Goal: Information Seeking & Learning: Learn about a topic

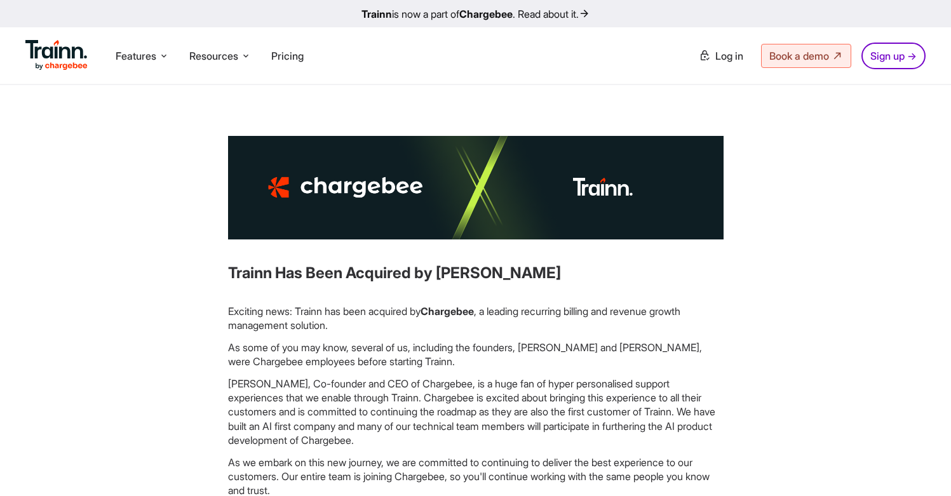
click at [30, 51] on img at bounding box center [56, 55] width 62 height 30
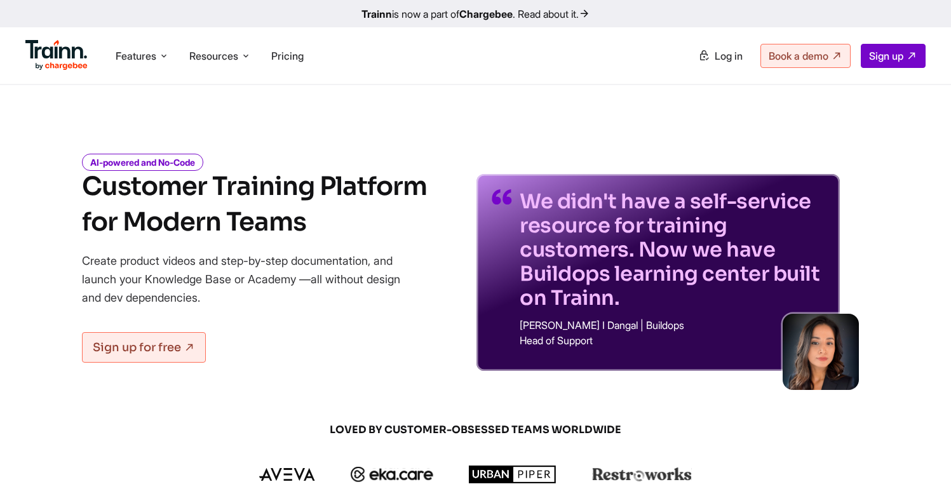
click at [591, 72] on div "Features Product Videos Create product & how-to videos in multiple languages. G…" at bounding box center [475, 55] width 951 height 57
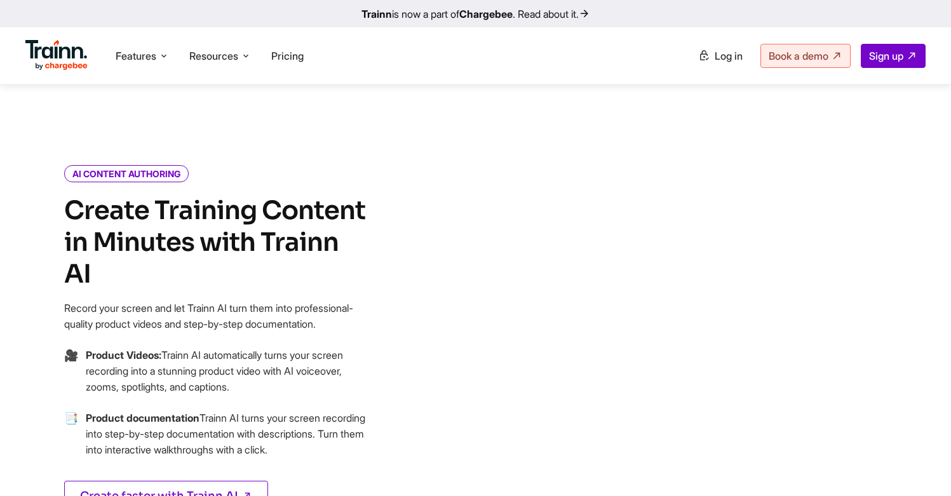
scroll to position [637, 0]
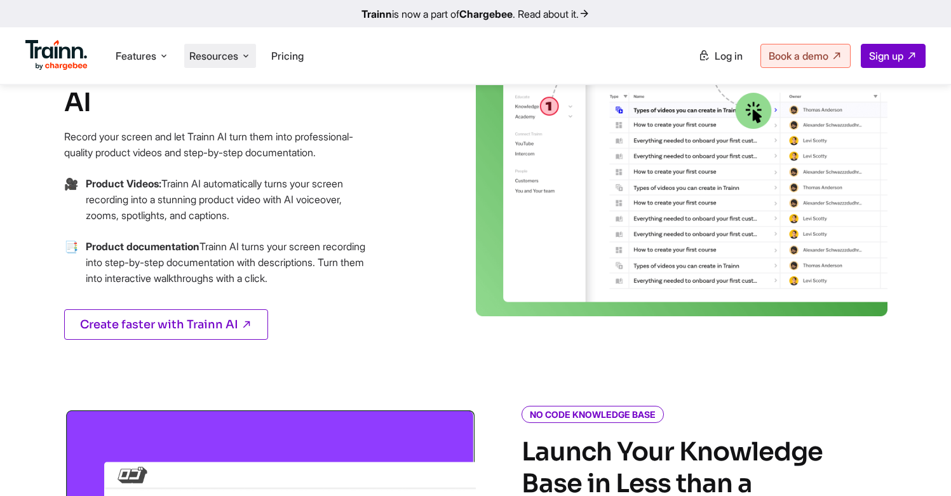
click at [234, 52] on span "Resources" at bounding box center [213, 56] width 49 height 14
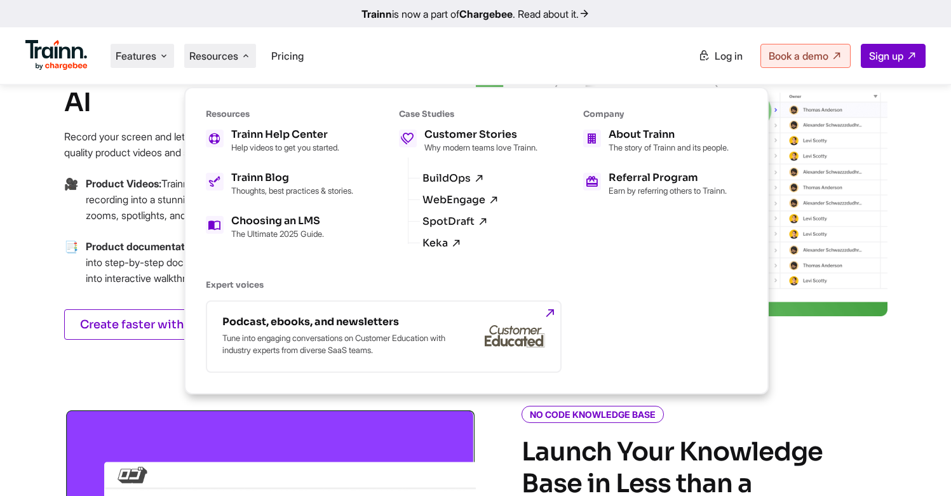
click at [138, 65] on li "Features Product Videos Create product & how-to videos in multiple languages. G…" at bounding box center [143, 56] width 64 height 24
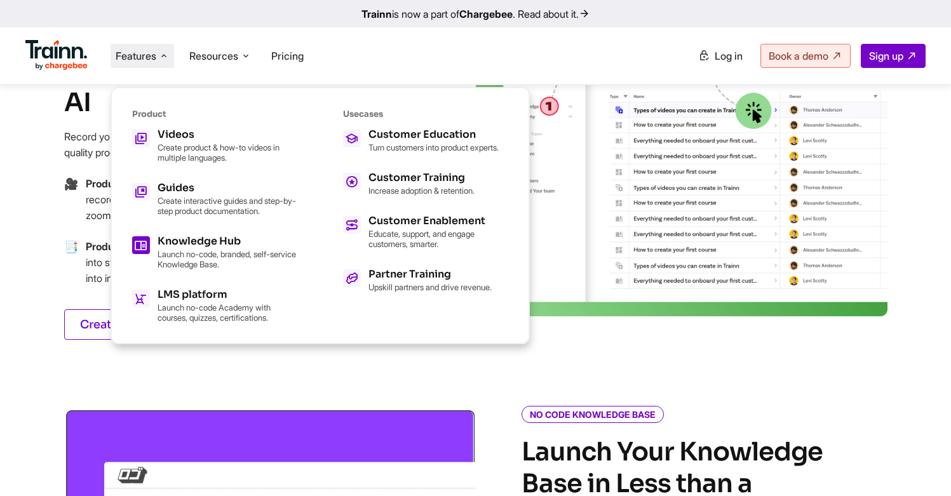
click at [220, 240] on h5 "Knowledge Hub" at bounding box center [228, 241] width 140 height 10
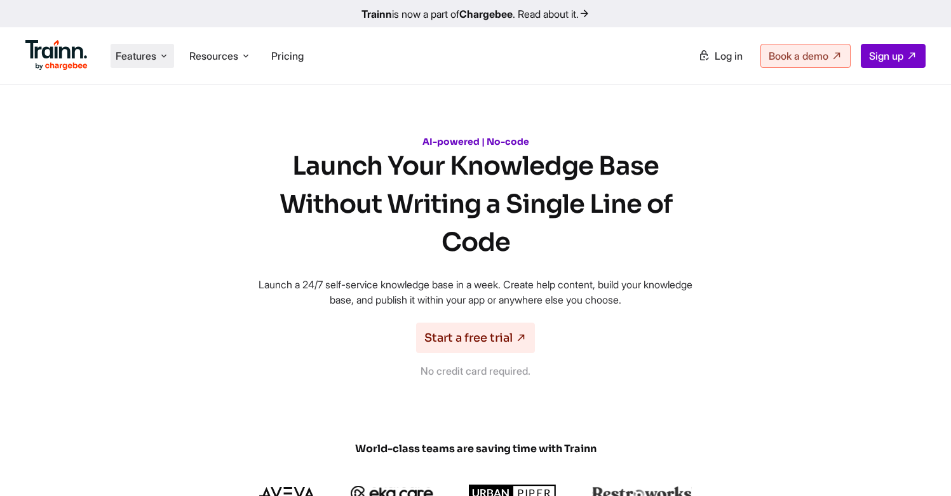
click at [147, 54] on span "Features" at bounding box center [136, 56] width 41 height 14
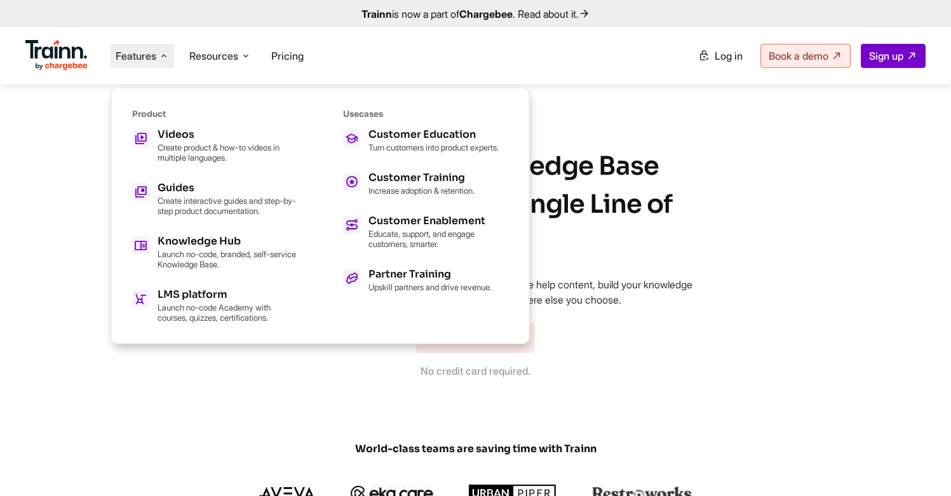
click at [461, 65] on ul "Features Product Videos Create product & how-to videos in multiple languages. G…" at bounding box center [250, 55] width 450 height 36
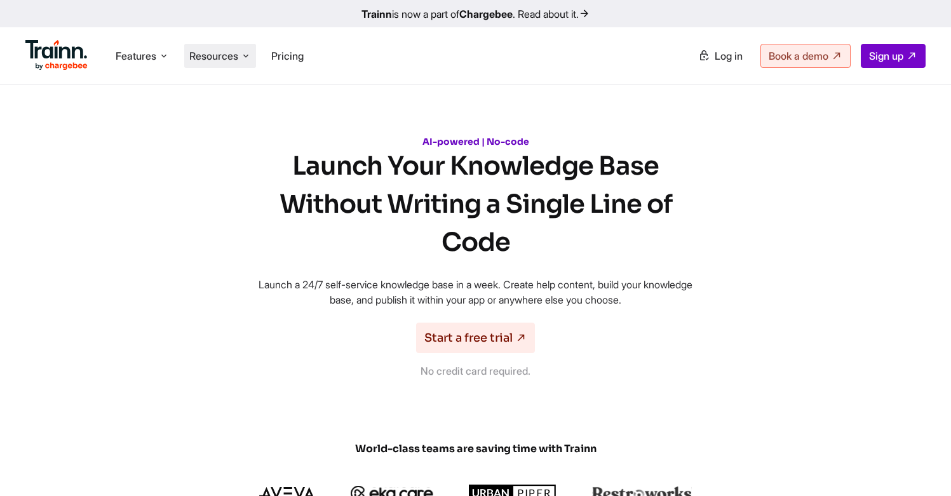
click at [226, 49] on span "Resources" at bounding box center [213, 56] width 49 height 14
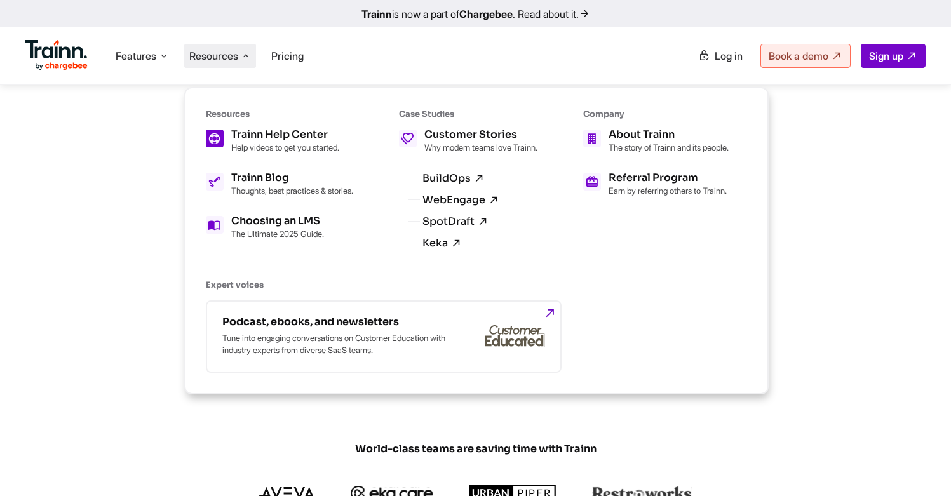
click at [262, 148] on p "Help videos to get you started." at bounding box center [285, 147] width 108 height 10
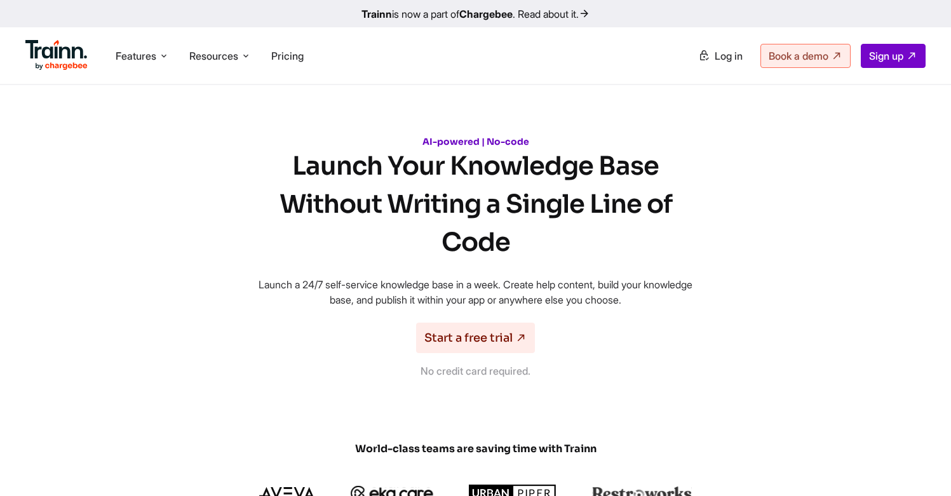
click at [538, 208] on h1 "Launch Your Knowledge Base Without Writing a Single Line of Code" at bounding box center [475, 204] width 457 height 114
click at [447, 204] on h1 "Launch Your Knowledge Base Without Writing a Single Line of Code" at bounding box center [475, 204] width 457 height 114
click at [351, 210] on h1 "Launch Your Knowledge Base Without Writing a Single Line of Code" at bounding box center [475, 204] width 457 height 114
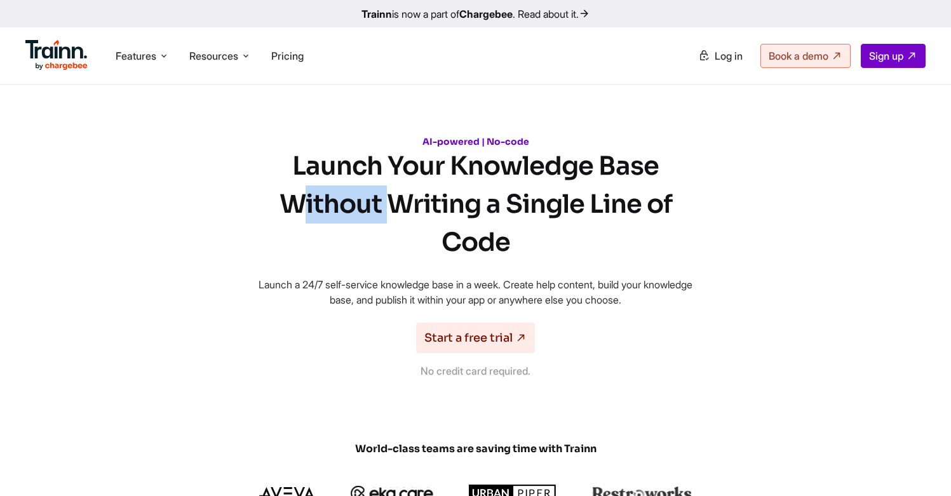
click at [351, 210] on h1 "Launch Your Knowledge Base Without Writing a Single Line of Code" at bounding box center [475, 204] width 457 height 114
click at [351, 172] on h1 "Launch Your Knowledge Base Without Writing a Single Line of Code" at bounding box center [475, 204] width 457 height 114
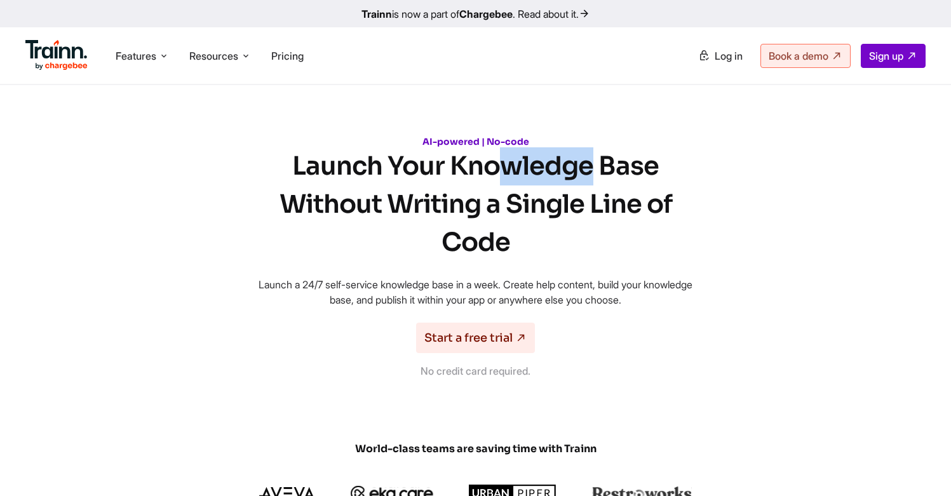
click at [351, 172] on h1 "Launch Your Knowledge Base Without Writing a Single Line of Code" at bounding box center [475, 204] width 457 height 114
click at [487, 165] on h1 "Launch Your Knowledge Base Without Writing a Single Line of Code" at bounding box center [475, 204] width 457 height 114
click at [424, 169] on h1 "Launch Your Knowledge Base Without Writing a Single Line of Code" at bounding box center [475, 204] width 457 height 114
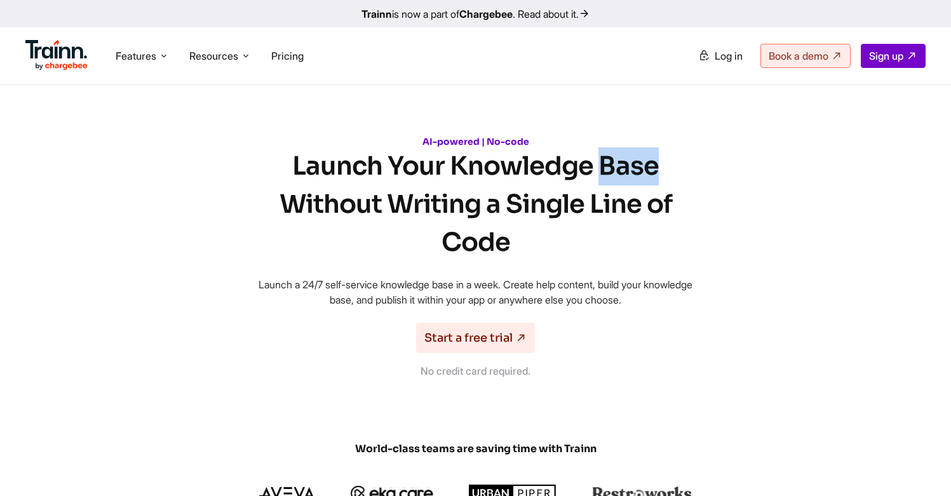
click at [424, 169] on h1 "Launch Your Knowledge Base Without Writing a Single Line of Code" at bounding box center [475, 204] width 457 height 114
click at [618, 167] on h1 "Launch Your Knowledge Base Without Writing a Single Line of Code" at bounding box center [475, 204] width 457 height 114
click at [358, 203] on h1 "Launch Your Knowledge Base Without Writing a Single Line of Code" at bounding box center [475, 204] width 457 height 114
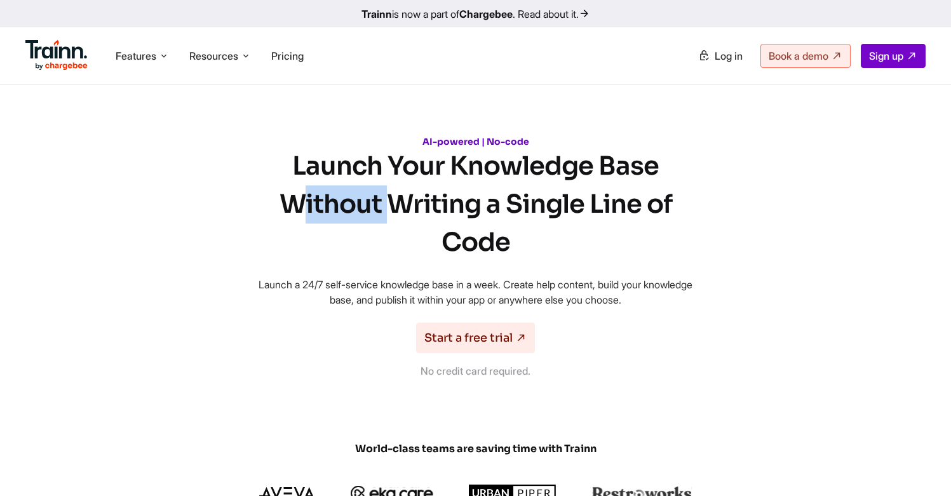
click at [358, 203] on h1 "Launch Your Knowledge Base Without Writing a Single Line of Code" at bounding box center [475, 204] width 457 height 114
click at [423, 206] on h1 "Launch Your Knowledge Base Without Writing a Single Line of Code" at bounding box center [475, 204] width 457 height 114
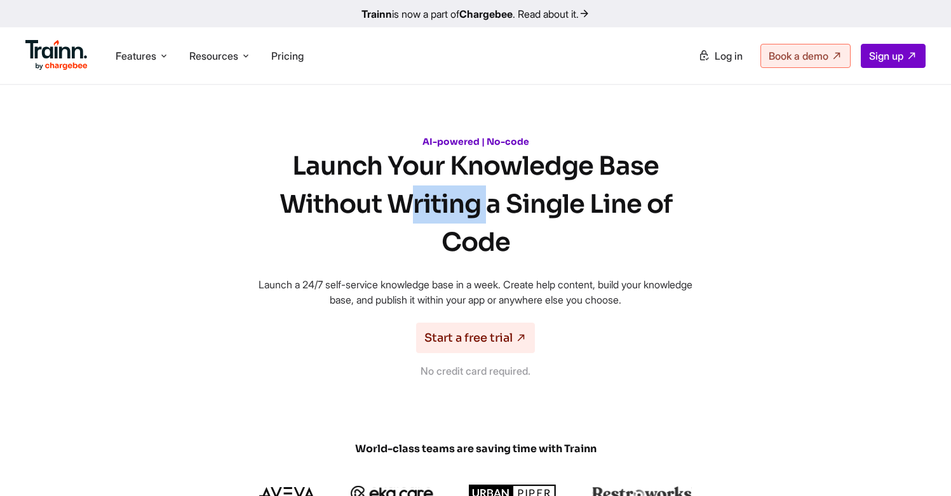
click at [423, 206] on h1 "Launch Your Knowledge Base Without Writing a Single Line of Code" at bounding box center [475, 204] width 457 height 114
click at [521, 203] on h1 "Launch Your Knowledge Base Without Writing a Single Line of Code" at bounding box center [475, 204] width 457 height 114
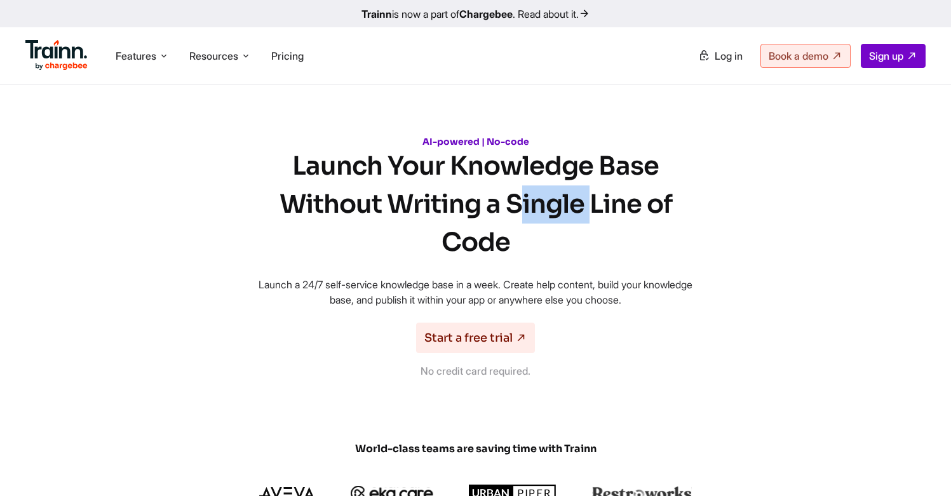
click at [521, 203] on h1 "Launch Your Knowledge Base Without Writing a Single Line of Code" at bounding box center [475, 204] width 457 height 114
click at [499, 209] on h1 "Launch Your Knowledge Base Without Writing a Single Line of Code" at bounding box center [475, 204] width 457 height 114
click at [493, 215] on h1 "Launch Your Knowledge Base Without Writing a Single Line of Code" at bounding box center [475, 204] width 457 height 114
click at [490, 210] on h1 "Launch Your Knowledge Base Without Writing a Single Line of Code" at bounding box center [475, 204] width 457 height 114
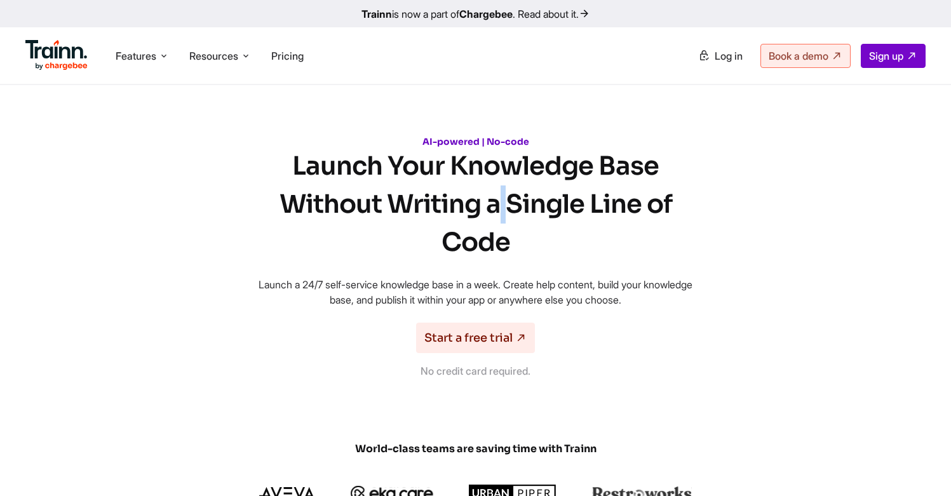
click at [490, 210] on h1 "Launch Your Knowledge Base Without Writing a Single Line of Code" at bounding box center [475, 204] width 457 height 114
click at [547, 205] on h1 "Launch Your Knowledge Base Without Writing a Single Line of Code" at bounding box center [475, 204] width 457 height 114
click at [614, 205] on h1 "Launch Your Knowledge Base Without Writing a Single Line of Code" at bounding box center [475, 204] width 457 height 114
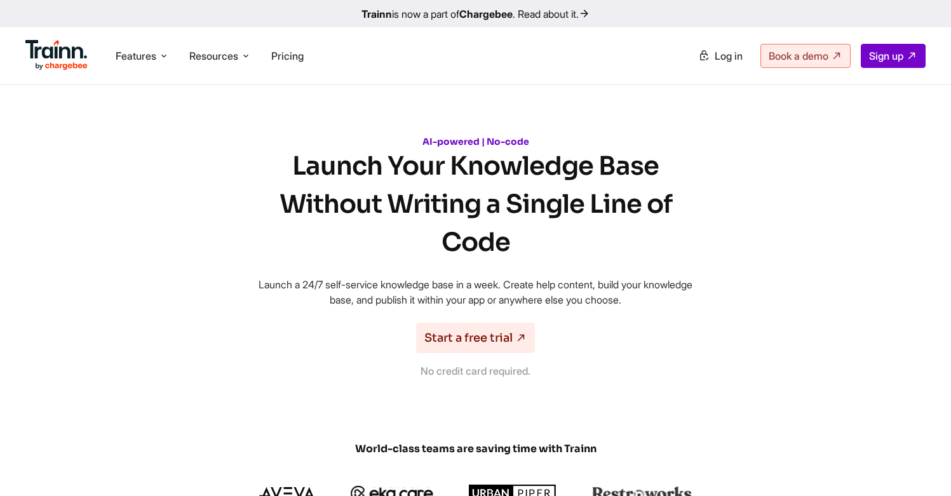
click at [654, 208] on h1 "Launch Your Knowledge Base Without Writing a Single Line of Code" at bounding box center [475, 204] width 457 height 114
click at [478, 250] on h1 "Launch Your Knowledge Base Without Writing a Single Line of Code" at bounding box center [475, 204] width 457 height 114
click at [368, 150] on h1 "Launch Your Knowledge Base Without Writing a Single Line of Code" at bounding box center [475, 204] width 457 height 114
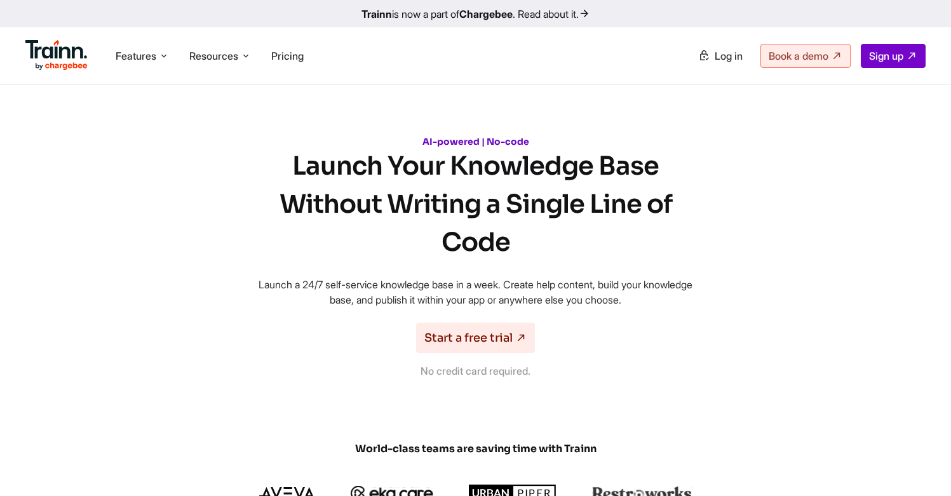
click at [350, 167] on h1 "Launch Your Knowledge Base Without Writing a Single Line of Code" at bounding box center [475, 204] width 457 height 114
click at [417, 164] on h1 "Launch Your Knowledge Base Without Writing a Single Line of Code" at bounding box center [475, 204] width 457 height 114
click at [506, 179] on h1 "Launch Your Knowledge Base Without Writing a Single Line of Code" at bounding box center [475, 204] width 457 height 114
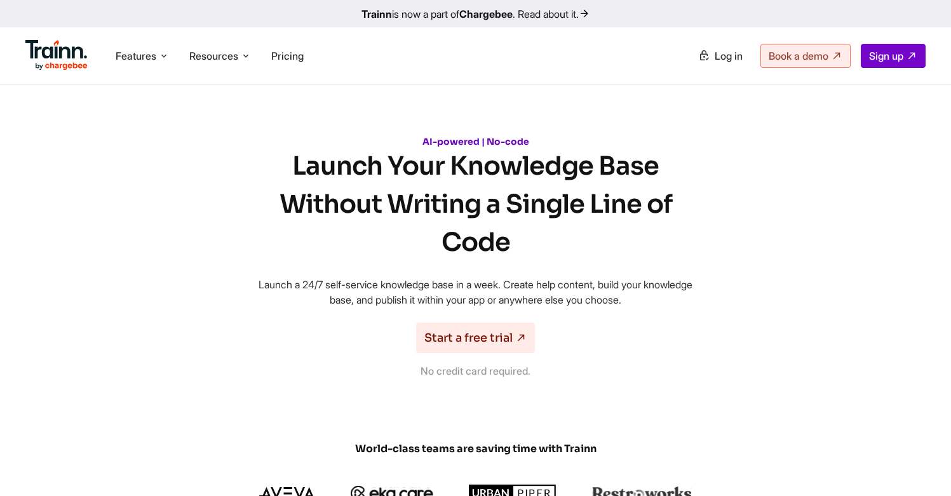
click at [506, 179] on h1 "Launch Your Knowledge Base Without Writing a Single Line of Code" at bounding box center [475, 204] width 457 height 114
click at [600, 170] on h1 "Launch Your Knowledge Base Without Writing a Single Line of Code" at bounding box center [475, 204] width 457 height 114
click at [308, 201] on h1 "Launch Your Knowledge Base Without Writing a Single Line of Code" at bounding box center [475, 204] width 457 height 114
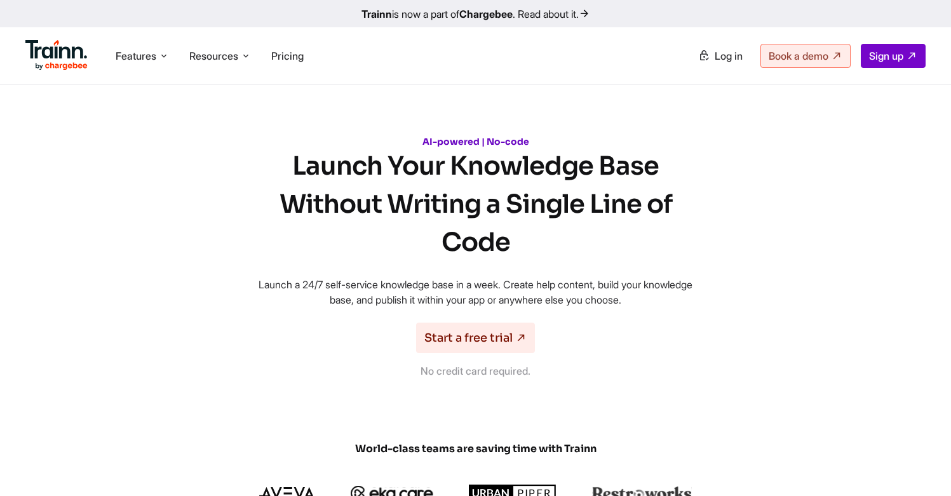
click at [447, 209] on h1 "Launch Your Knowledge Base Without Writing a Single Line of Code" at bounding box center [475, 204] width 457 height 114
click at [495, 205] on h1 "Launch Your Knowledge Base Without Writing a Single Line of Code" at bounding box center [475, 204] width 457 height 114
click at [517, 202] on h1 "Launch Your Knowledge Base Without Writing a Single Line of Code" at bounding box center [475, 204] width 457 height 114
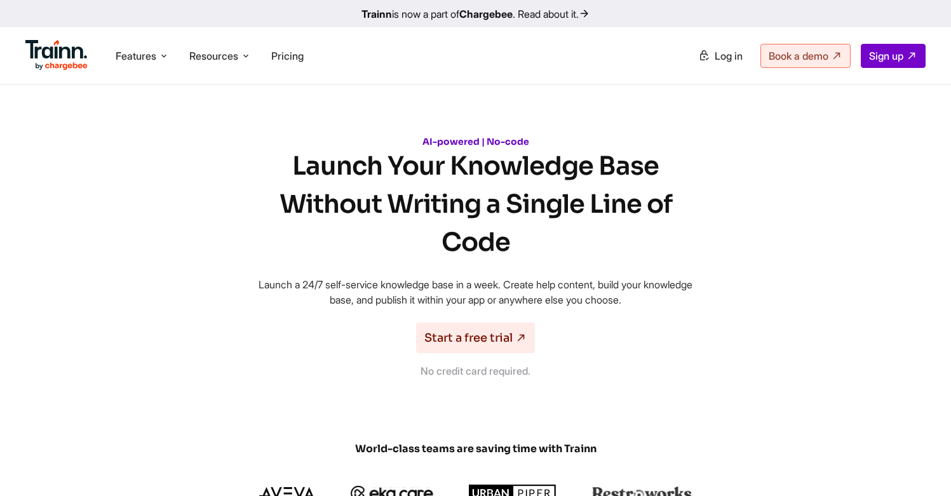
click at [291, 59] on span "Pricing" at bounding box center [287, 56] width 32 height 13
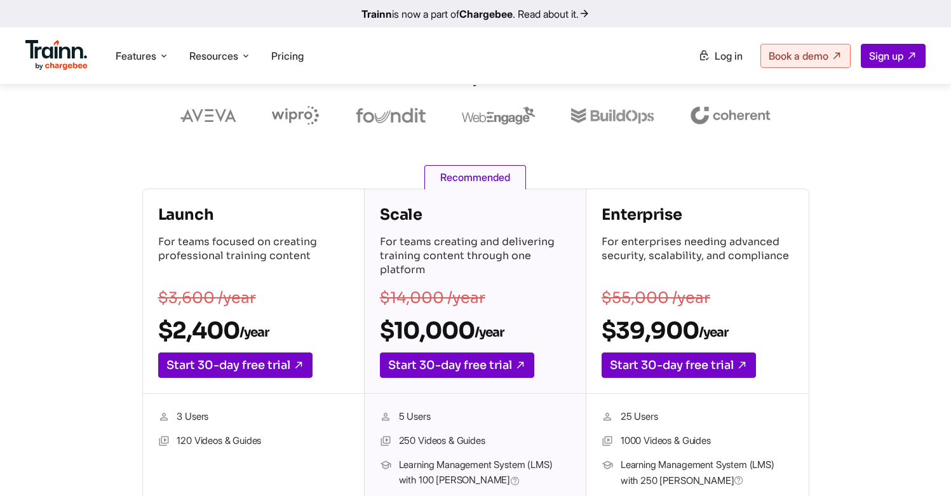
scroll to position [220, 0]
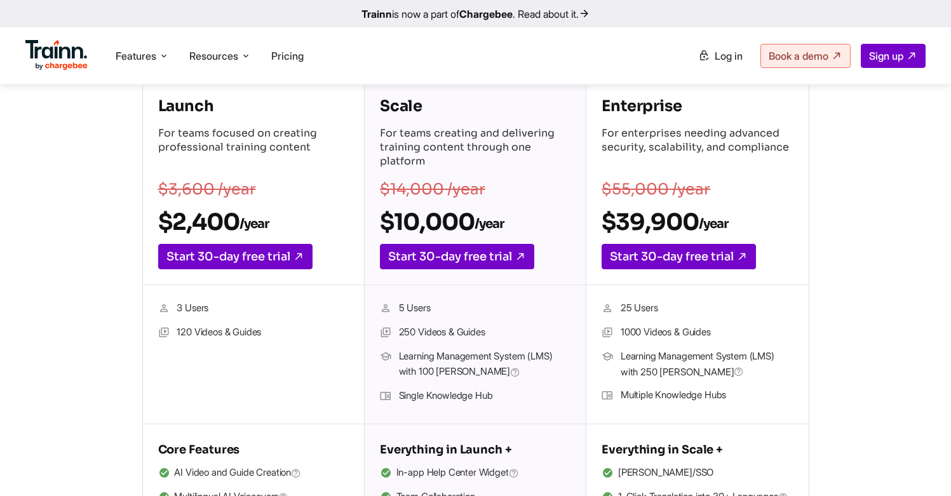
click at [415, 311] on li "5 Users" at bounding box center [475, 309] width 191 height 17
drag, startPoint x: 396, startPoint y: 311, endPoint x: 433, endPoint y: 313, distance: 36.3
click at [433, 313] on li "5 Users" at bounding box center [475, 309] width 191 height 17
click at [423, 309] on li "5 Users" at bounding box center [475, 309] width 191 height 17
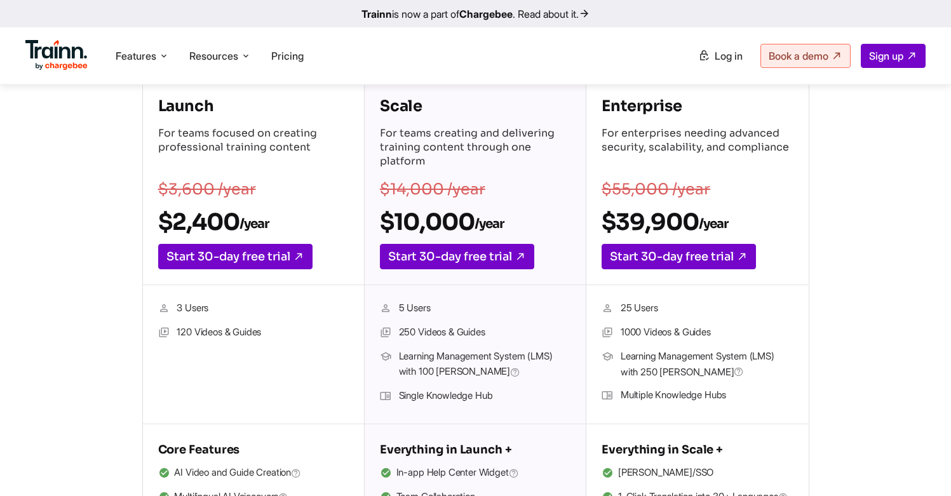
drag, startPoint x: 443, startPoint y: 308, endPoint x: 396, endPoint y: 308, distance: 47.6
click at [396, 308] on li "5 Users" at bounding box center [475, 309] width 191 height 17
drag, startPoint x: 398, startPoint y: 308, endPoint x: 446, endPoint y: 311, distance: 47.7
click at [446, 311] on li "5 Users" at bounding box center [475, 309] width 191 height 17
click at [440, 309] on li "5 Users" at bounding box center [475, 309] width 191 height 17
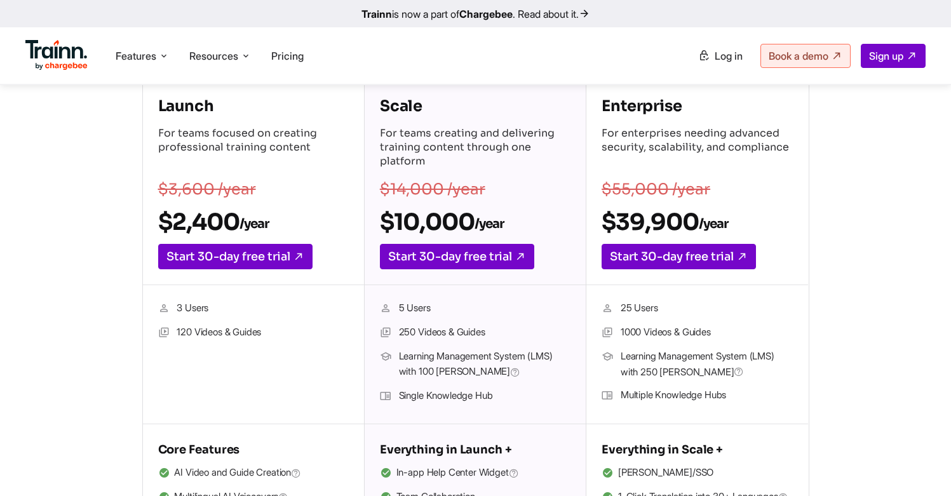
click at [433, 308] on li "5 Users" at bounding box center [475, 309] width 191 height 17
drag, startPoint x: 433, startPoint y: 308, endPoint x: 409, endPoint y: 308, distance: 24.1
click at [409, 308] on li "5 Users" at bounding box center [475, 309] width 191 height 17
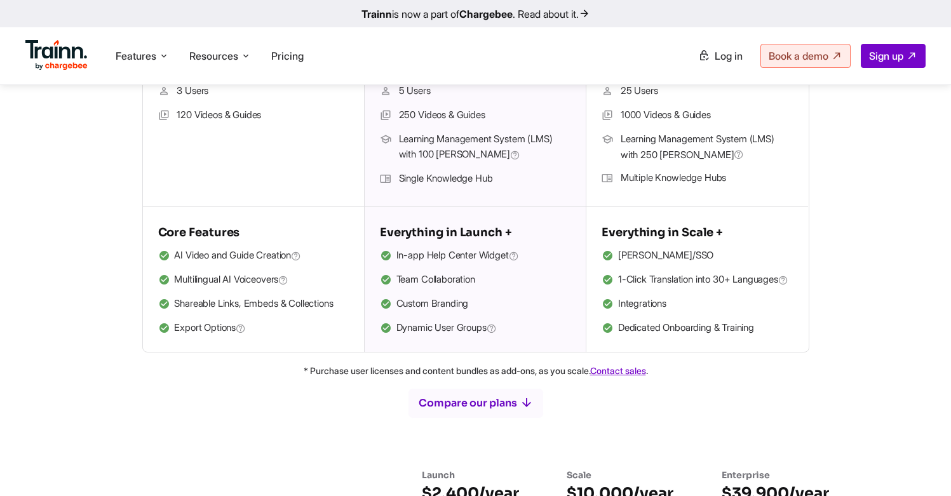
scroll to position [472, 0]
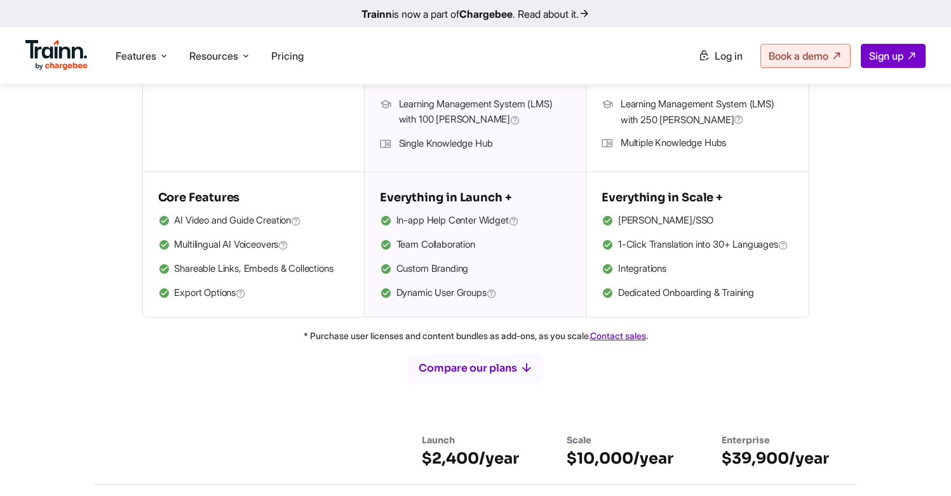
click at [470, 149] on li "Single Knowledge Hub" at bounding box center [475, 144] width 191 height 17
click at [466, 143] on li "Single Knowledge Hub" at bounding box center [475, 144] width 191 height 17
click at [483, 144] on li "Single Knowledge Hub" at bounding box center [475, 144] width 191 height 17
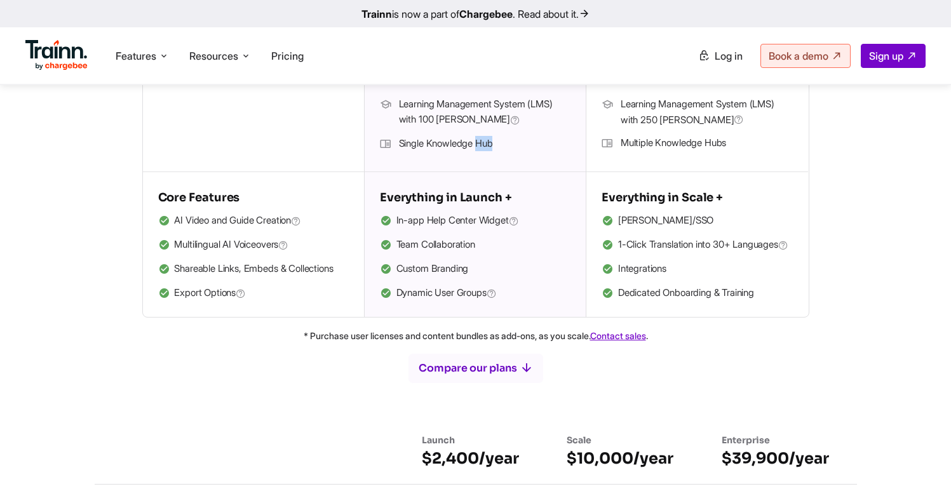
click at [483, 144] on li "Single Knowledge Hub" at bounding box center [475, 144] width 191 height 17
click at [402, 145] on li "Single Knowledge Hub" at bounding box center [475, 144] width 191 height 17
drag, startPoint x: 400, startPoint y: 144, endPoint x: 498, endPoint y: 144, distance: 98.5
click at [498, 144] on li "Single Knowledge Hub" at bounding box center [475, 144] width 191 height 17
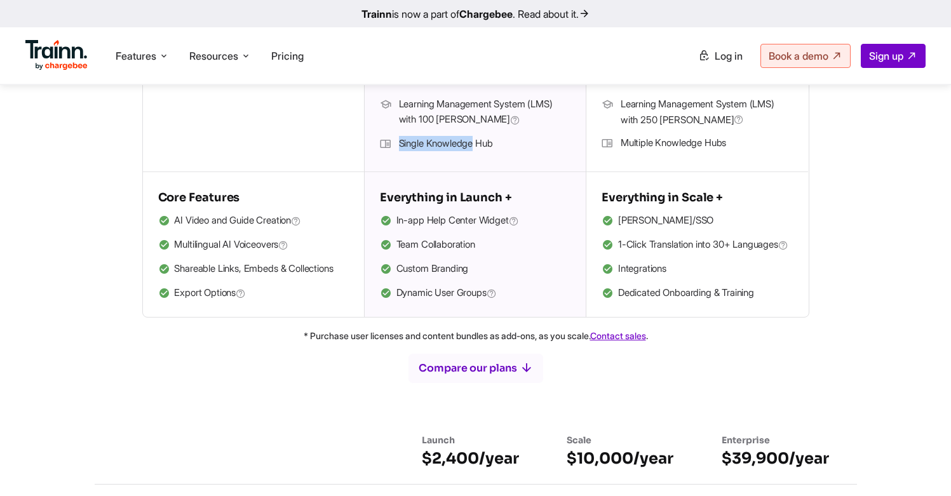
drag, startPoint x: 498, startPoint y: 144, endPoint x: 437, endPoint y: 144, distance: 61.0
click at [438, 144] on li "Single Knowledge Hub" at bounding box center [475, 144] width 191 height 17
click at [417, 142] on li "Single Knowledge Hub" at bounding box center [475, 144] width 191 height 17
drag, startPoint x: 400, startPoint y: 142, endPoint x: 498, endPoint y: 140, distance: 97.9
click at [498, 140] on li "Single Knowledge Hub" at bounding box center [475, 144] width 191 height 17
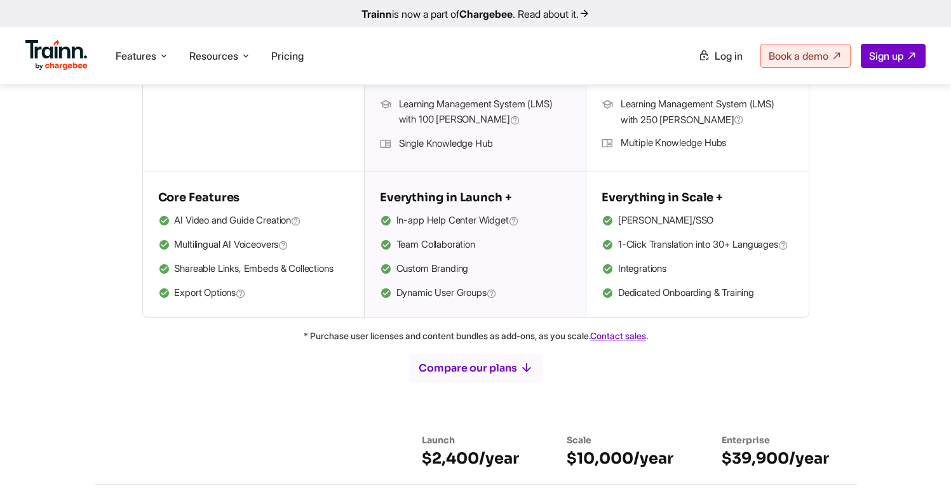
click at [498, 140] on li "Single Knowledge Hub" at bounding box center [475, 144] width 191 height 17
drag, startPoint x: 498, startPoint y: 140, endPoint x: 425, endPoint y: 141, distance: 73.1
click at [425, 141] on li "Single Knowledge Hub" at bounding box center [475, 144] width 191 height 17
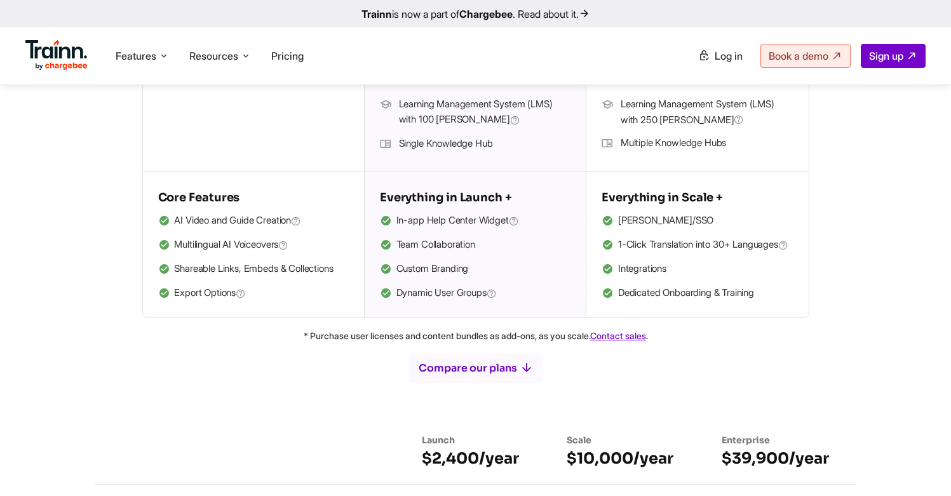
click at [224, 200] on h5 "Core Features" at bounding box center [253, 197] width 191 height 20
click at [173, 198] on h5 "Core Features" at bounding box center [253, 197] width 191 height 20
click at [204, 197] on h5 "Core Features" at bounding box center [253, 197] width 191 height 20
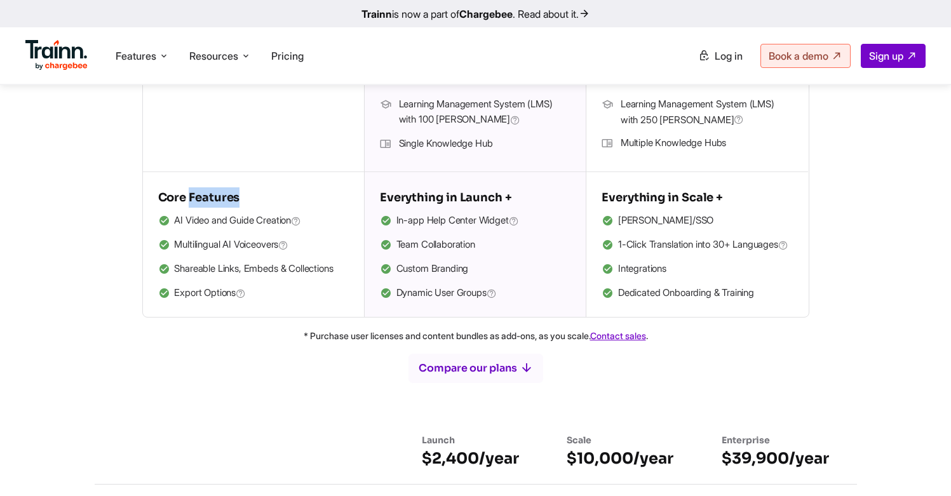
click at [204, 197] on h5 "Core Features" at bounding box center [253, 197] width 191 height 20
click at [170, 193] on h5 "Core Features" at bounding box center [253, 197] width 191 height 20
click at [206, 197] on h5 "Core Features" at bounding box center [253, 197] width 191 height 20
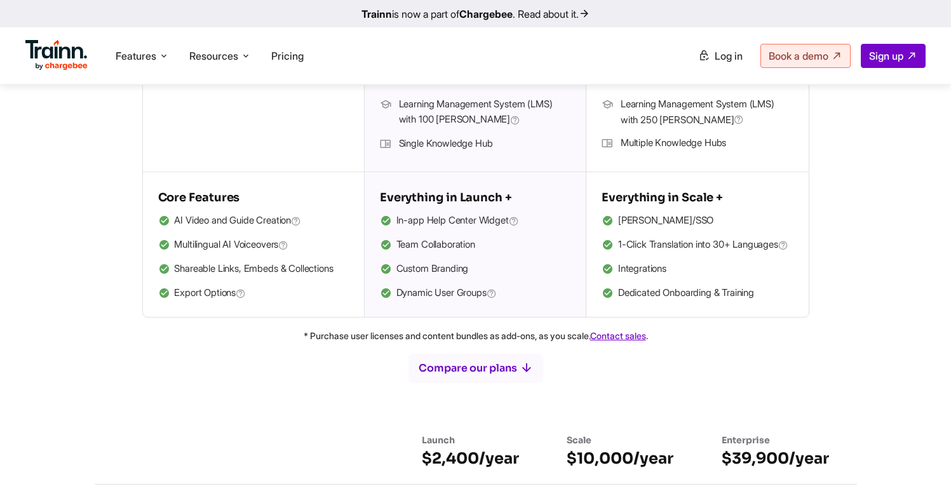
click at [173, 203] on h5 "Core Features" at bounding box center [253, 197] width 191 height 20
click at [206, 197] on h5 "Core Features" at bounding box center [253, 197] width 191 height 20
click at [172, 196] on h5 "Core Features" at bounding box center [253, 197] width 191 height 20
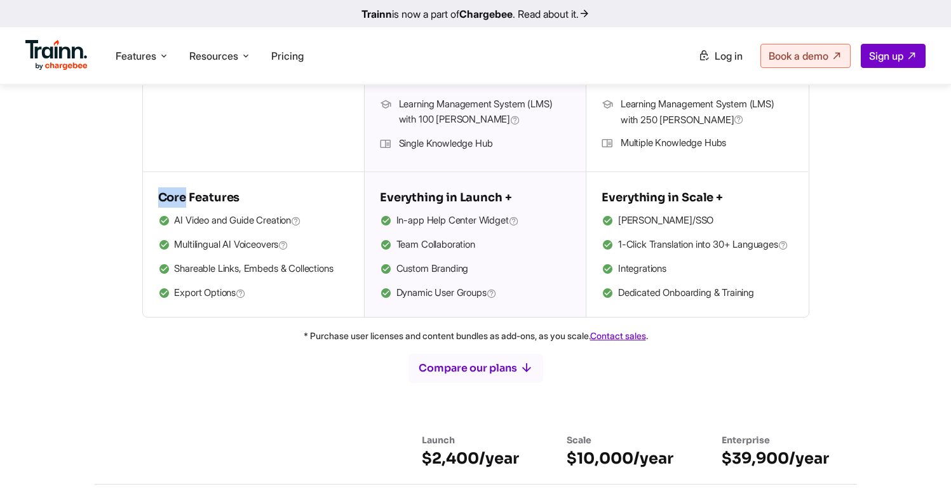
click at [172, 196] on h5 "Core Features" at bounding box center [253, 197] width 191 height 20
click at [426, 149] on li "Single Knowledge Hub" at bounding box center [475, 144] width 191 height 17
drag, startPoint x: 400, startPoint y: 141, endPoint x: 497, endPoint y: 142, distance: 96.6
click at [498, 141] on li "Single Knowledge Hub" at bounding box center [475, 144] width 191 height 17
click at [497, 142] on li "Single Knowledge Hub" at bounding box center [475, 144] width 191 height 17
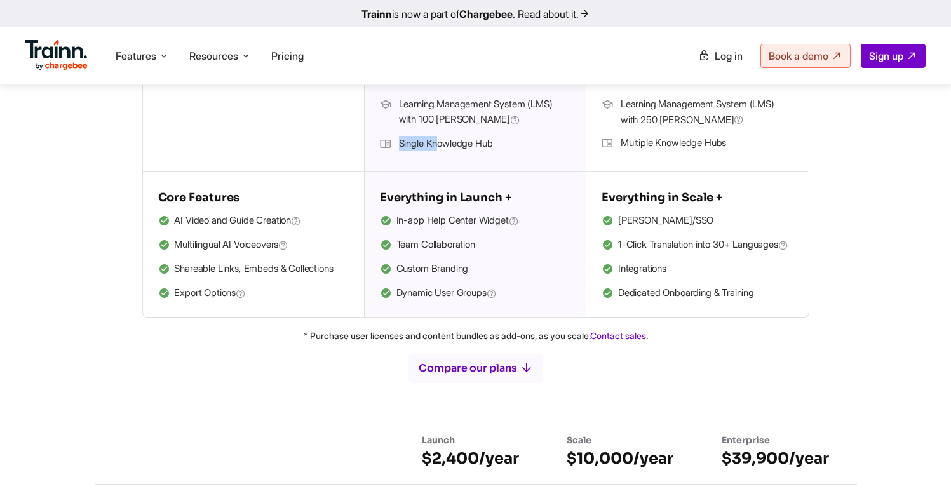
drag, startPoint x: 498, startPoint y: 142, endPoint x: 437, endPoint y: 145, distance: 61.1
click at [437, 145] on li "Single Knowledge Hub" at bounding box center [475, 144] width 191 height 17
click at [414, 142] on li "Single Knowledge Hub" at bounding box center [475, 144] width 191 height 17
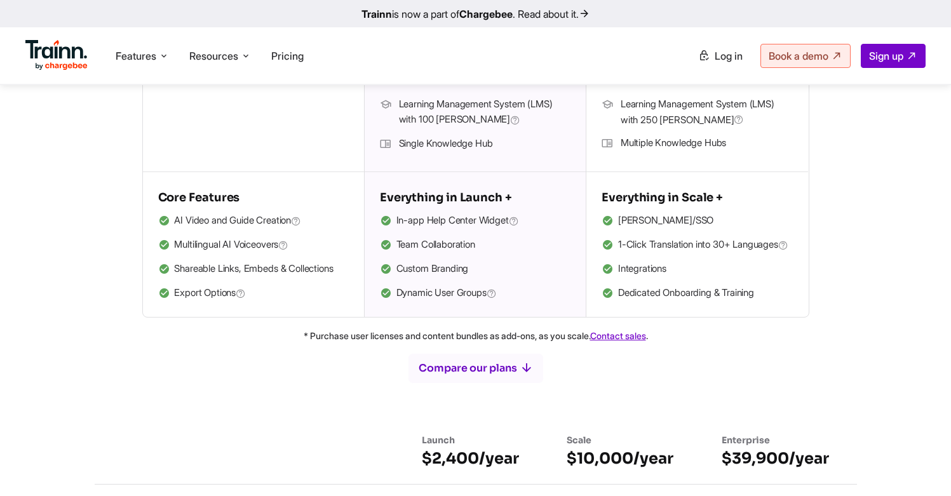
click at [457, 140] on li "Single Knowledge Hub" at bounding box center [475, 144] width 191 height 17
click at [496, 145] on li "Single Knowledge Hub" at bounding box center [475, 144] width 191 height 17
click at [490, 142] on li "Single Knowledge Hub" at bounding box center [475, 144] width 191 height 17
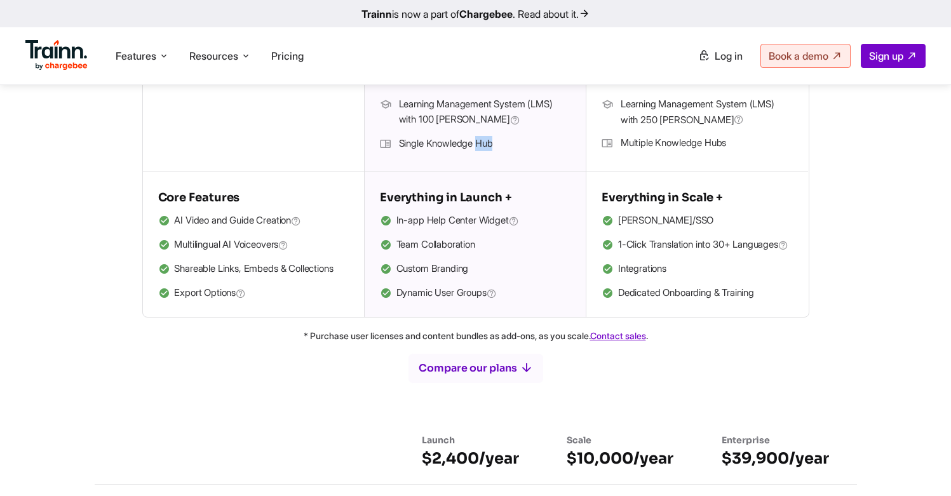
click at [490, 142] on li "Single Knowledge Hub" at bounding box center [475, 144] width 191 height 17
click at [461, 142] on li "Single Knowledge Hub" at bounding box center [475, 144] width 191 height 17
click at [415, 147] on li "Single Knowledge Hub" at bounding box center [475, 144] width 191 height 17
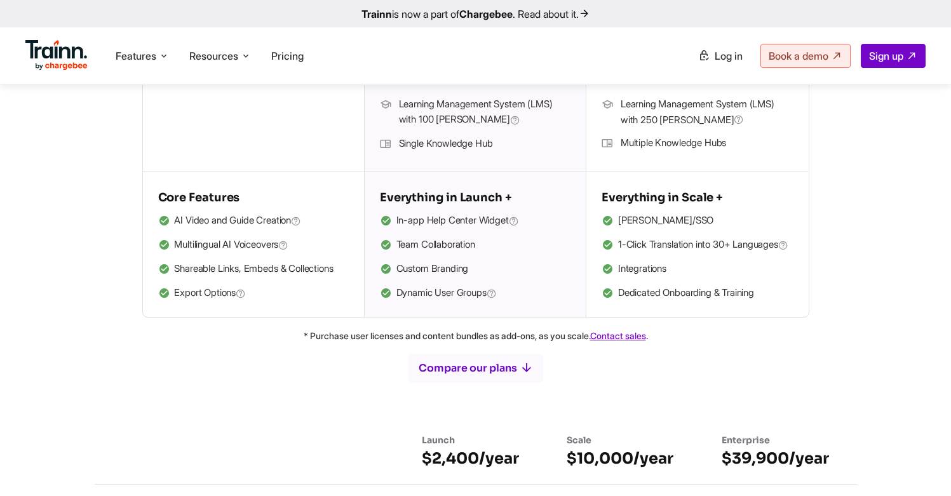
click at [438, 145] on li "Single Knowledge Hub" at bounding box center [475, 144] width 191 height 17
click at [490, 143] on li "Single Knowledge Hub" at bounding box center [475, 144] width 191 height 17
click at [464, 143] on li "Single Knowledge Hub" at bounding box center [475, 144] width 191 height 17
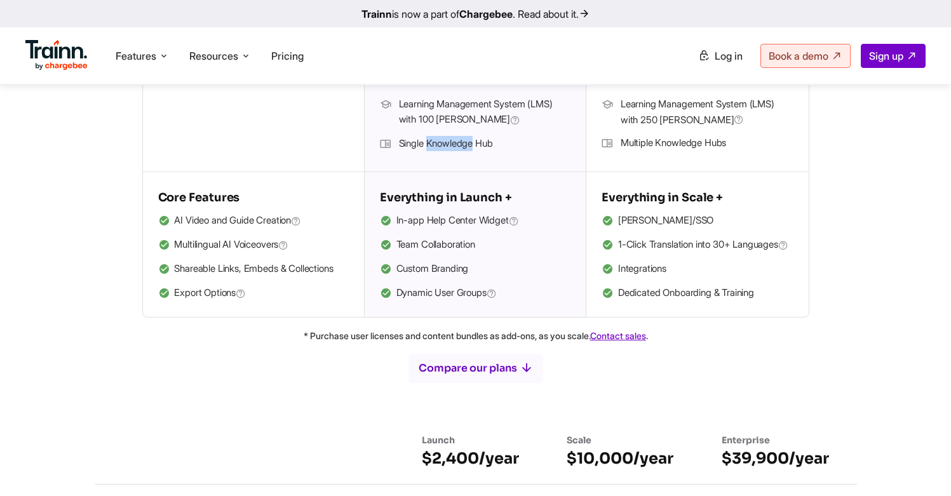
click at [464, 143] on li "Single Knowledge Hub" at bounding box center [475, 144] width 191 height 17
click at [409, 146] on li "Single Knowledge Hub" at bounding box center [475, 144] width 191 height 17
click at [451, 138] on li "Single Knowledge Hub" at bounding box center [475, 144] width 191 height 17
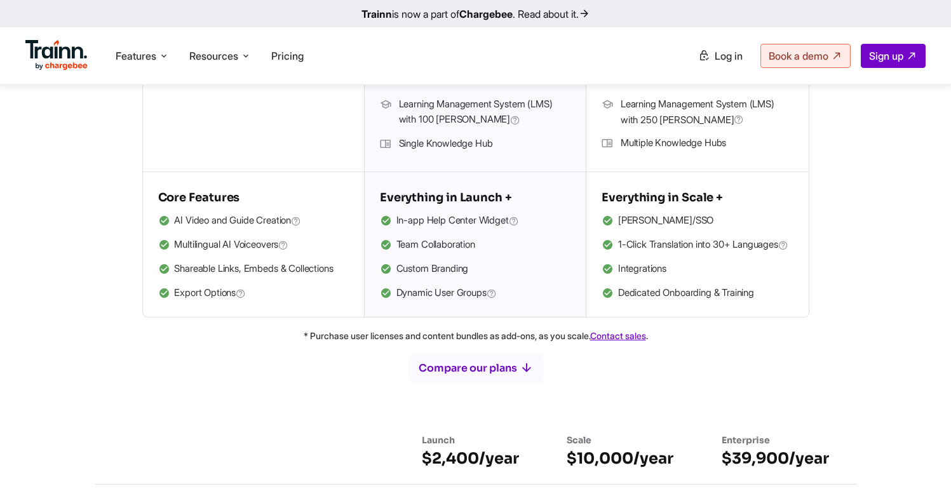
click at [487, 145] on li "Single Knowledge Hub" at bounding box center [475, 144] width 191 height 17
click at [461, 141] on li "Single Knowledge Hub" at bounding box center [475, 144] width 191 height 17
click at [415, 145] on li "Single Knowledge Hub" at bounding box center [475, 144] width 191 height 17
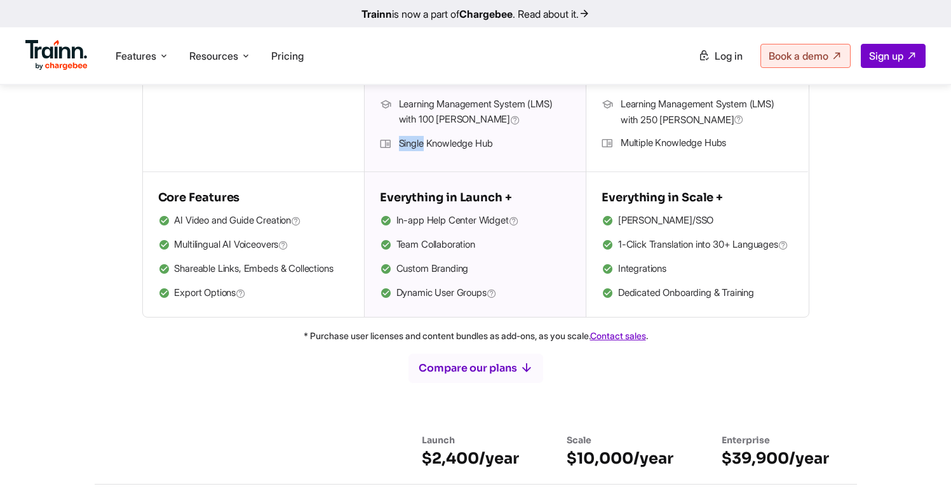
click at [415, 145] on li "Single Knowledge Hub" at bounding box center [475, 144] width 191 height 17
click at [457, 145] on li "Single Knowledge Hub" at bounding box center [475, 144] width 191 height 17
click at [496, 142] on li "Single Knowledge Hub" at bounding box center [475, 144] width 191 height 17
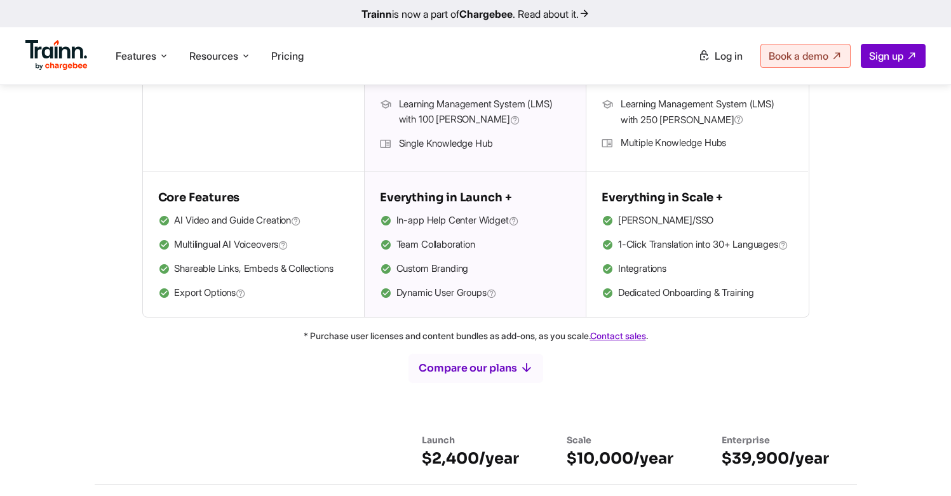
click at [466, 144] on li "Single Knowledge Hub" at bounding box center [475, 144] width 191 height 17
click at [417, 144] on li "Single Knowledge Hub" at bounding box center [475, 144] width 191 height 17
click at [438, 145] on li "Single Knowledge Hub" at bounding box center [475, 144] width 191 height 17
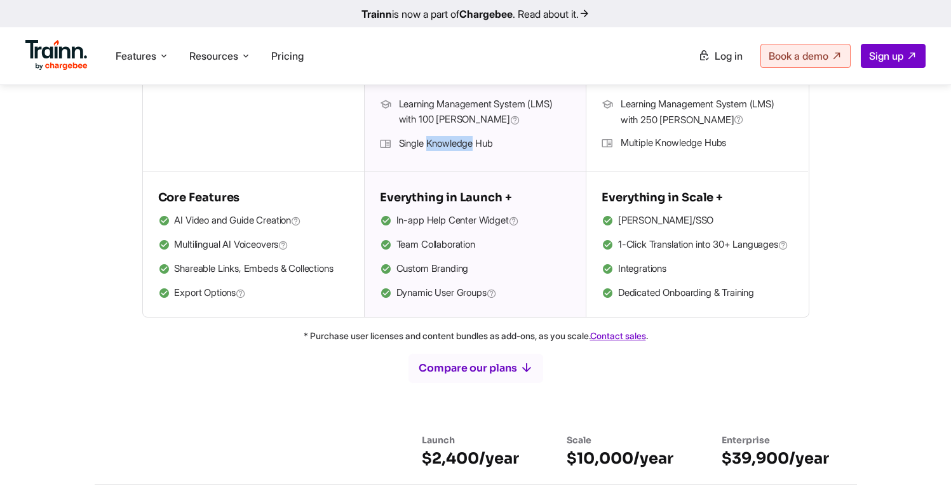
click at [438, 145] on li "Single Knowledge Hub" at bounding box center [475, 144] width 191 height 17
click at [487, 145] on li "Single Knowledge Hub" at bounding box center [475, 144] width 191 height 17
click at [460, 146] on li "Single Knowledge Hub" at bounding box center [475, 144] width 191 height 17
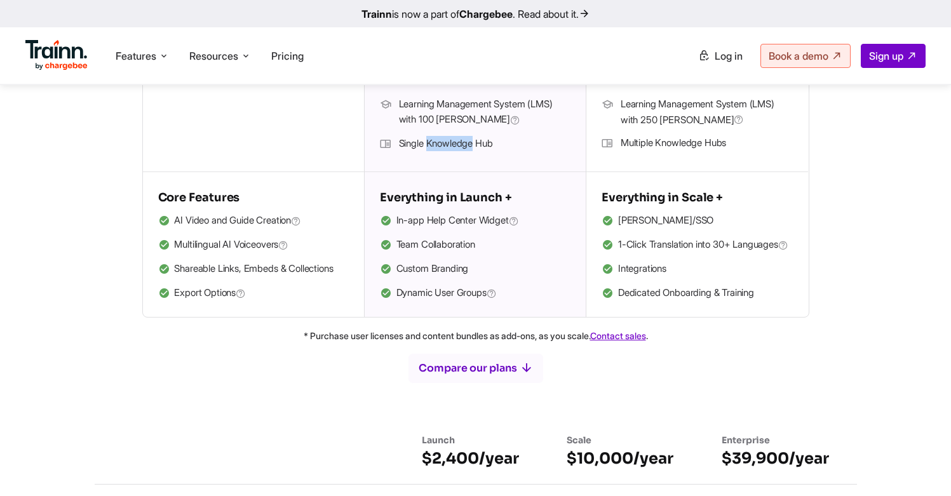
click at [504, 48] on ul "Product Videos Guides Knowledge Hub LMS Platform Usecases Customer Education Cu…" at bounding box center [701, 56] width 450 height 24
click at [473, 220] on span "In-app Help Center Widget" at bounding box center [457, 221] width 123 height 17
click at [496, 219] on span "In-app Help Center Widget" at bounding box center [457, 221] width 123 height 17
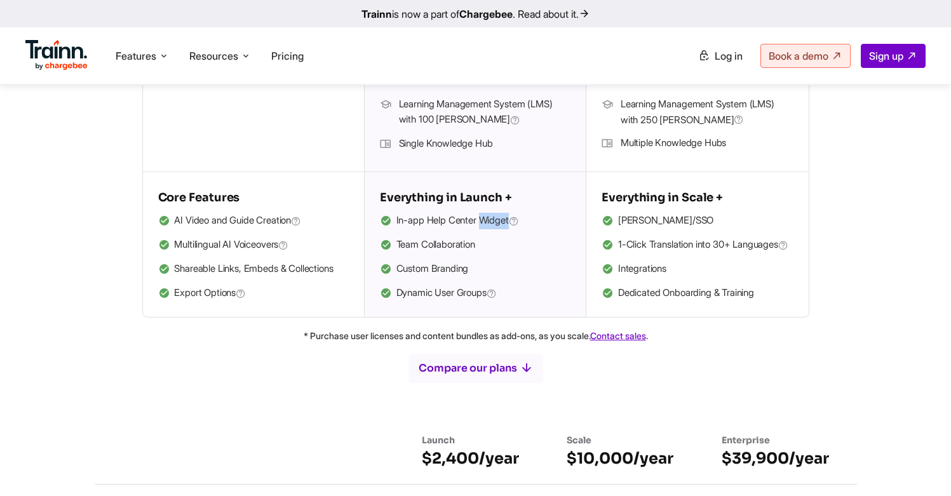
click at [496, 219] on span "In-app Help Center Widget" at bounding box center [457, 221] width 123 height 17
click at [468, 220] on span "In-app Help Center Widget" at bounding box center [457, 221] width 123 height 17
click at [433, 224] on span "In-app Help Center Widget" at bounding box center [457, 221] width 123 height 17
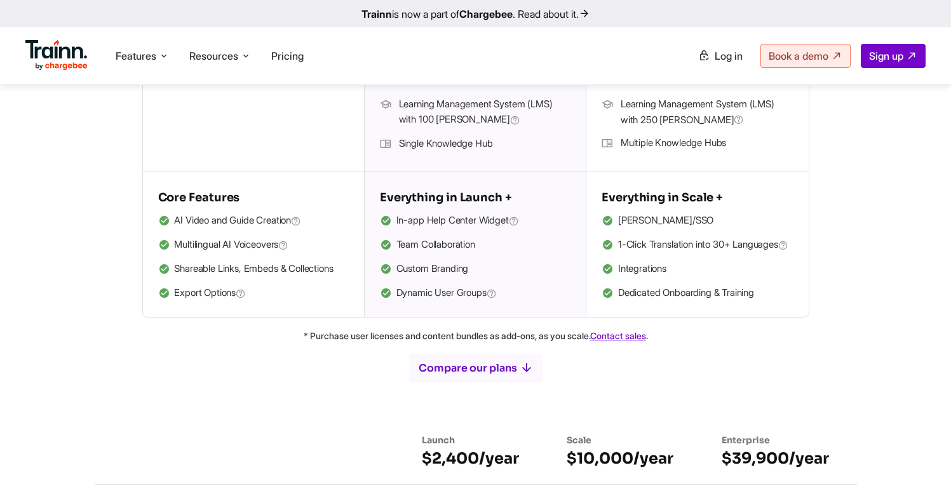
click at [419, 225] on span "In-app Help Center Widget" at bounding box center [457, 221] width 123 height 17
click at [478, 204] on h5 "Everything in Launch +" at bounding box center [475, 197] width 191 height 20
click at [582, 67] on ul "Product Videos Guides Knowledge Hub LMS Platform Usecases Customer Education Cu…" at bounding box center [701, 56] width 450 height 24
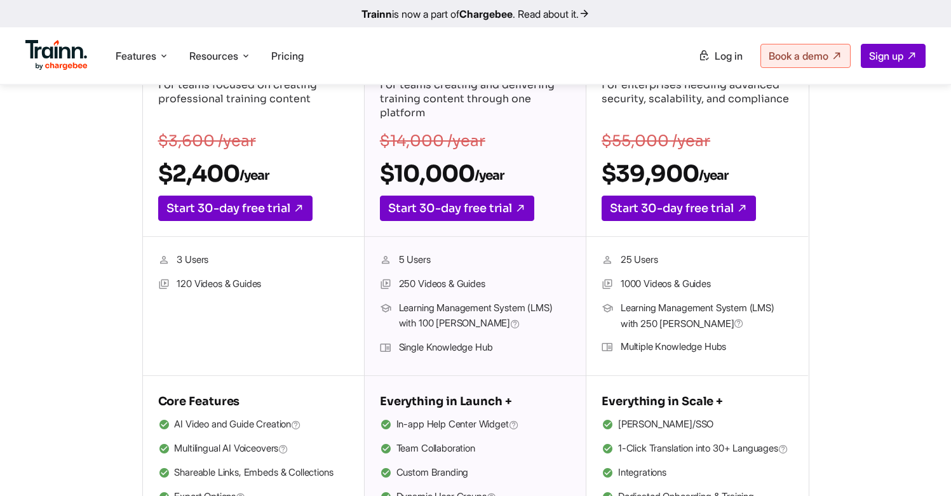
scroll to position [307, 0]
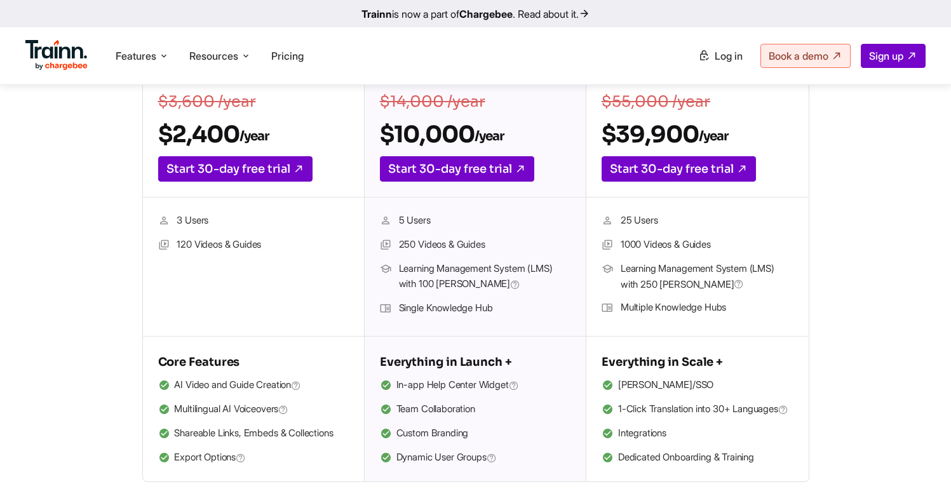
click at [429, 246] on li "250 Videos & Guides" at bounding box center [475, 245] width 191 height 17
click at [414, 251] on li "250 Videos & Guides" at bounding box center [475, 245] width 191 height 17
click at [408, 244] on li "250 Videos & Guides" at bounding box center [475, 245] width 191 height 17
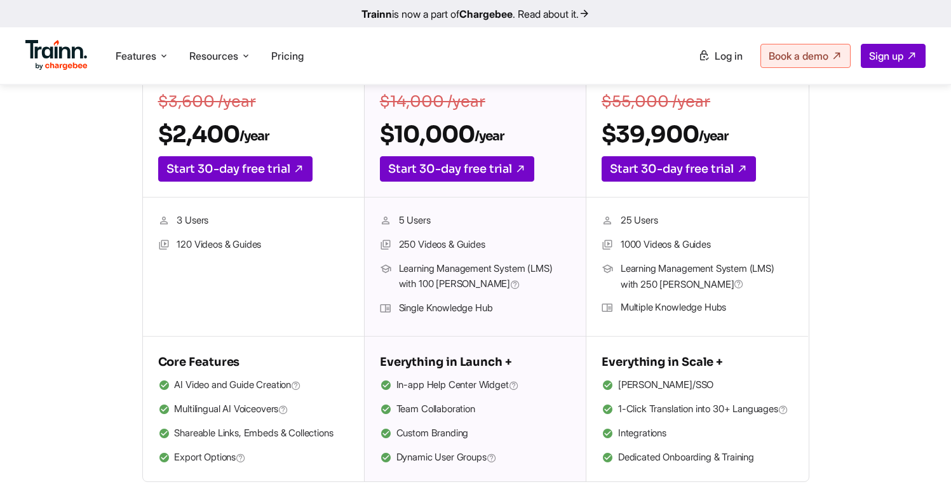
click at [419, 241] on li "250 Videos & Guides" at bounding box center [475, 245] width 191 height 17
click at [352, 151] on div "Launch For teams focused on creating professional training content $3,600 /year…" at bounding box center [253, 95] width 221 height 205
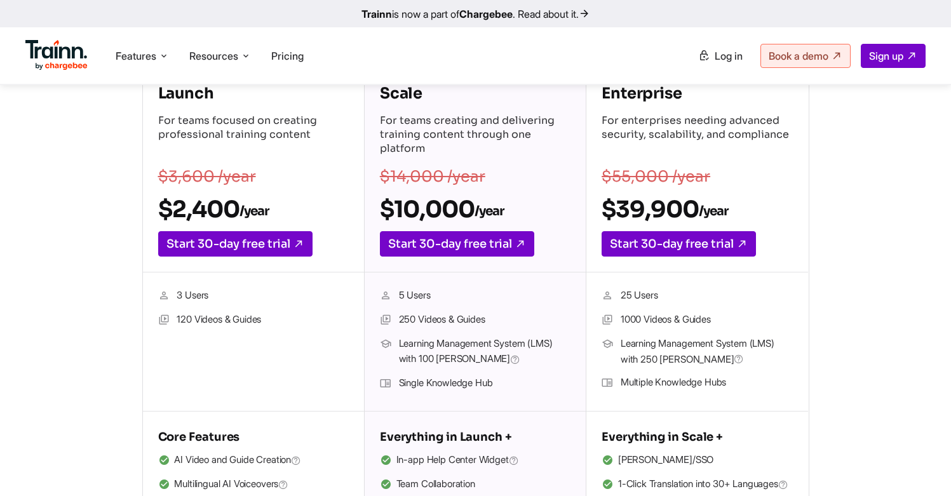
scroll to position [221, 0]
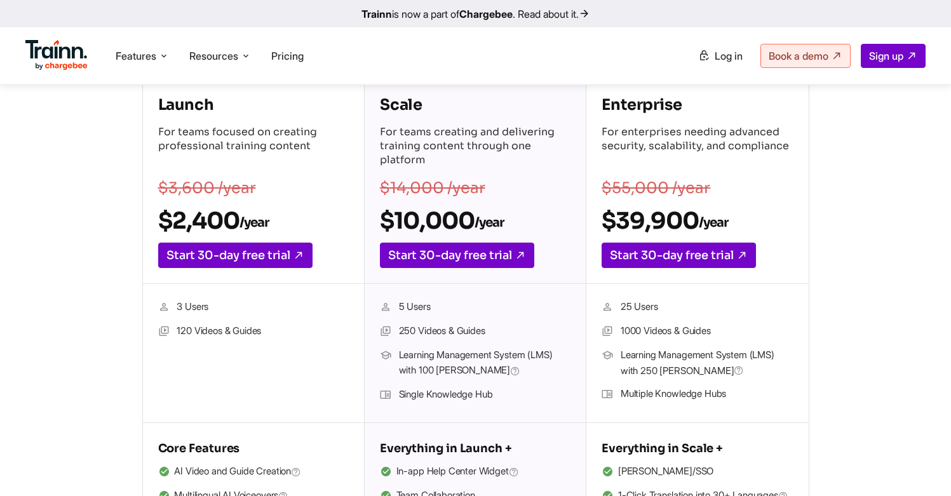
click at [408, 350] on span "Learning Management System (LMS) with 100 [PERSON_NAME]" at bounding box center [485, 364] width 172 height 32
click at [407, 331] on li "250 Videos & Guides" at bounding box center [475, 331] width 191 height 17
click at [426, 331] on li "250 Videos & Guides" at bounding box center [475, 331] width 191 height 17
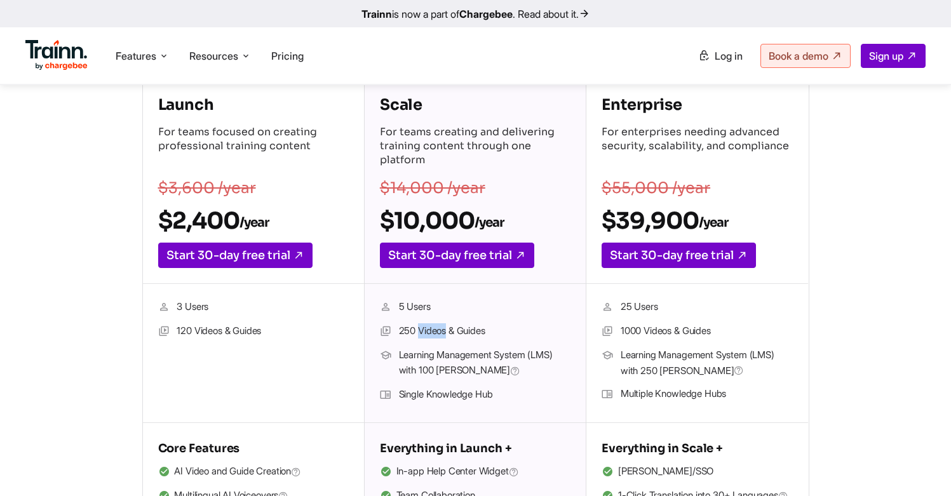
click at [426, 331] on li "250 Videos & Guides" at bounding box center [475, 331] width 191 height 17
click at [408, 306] on li "5 Users" at bounding box center [475, 307] width 191 height 17
click at [398, 306] on li "5 Users" at bounding box center [475, 307] width 191 height 17
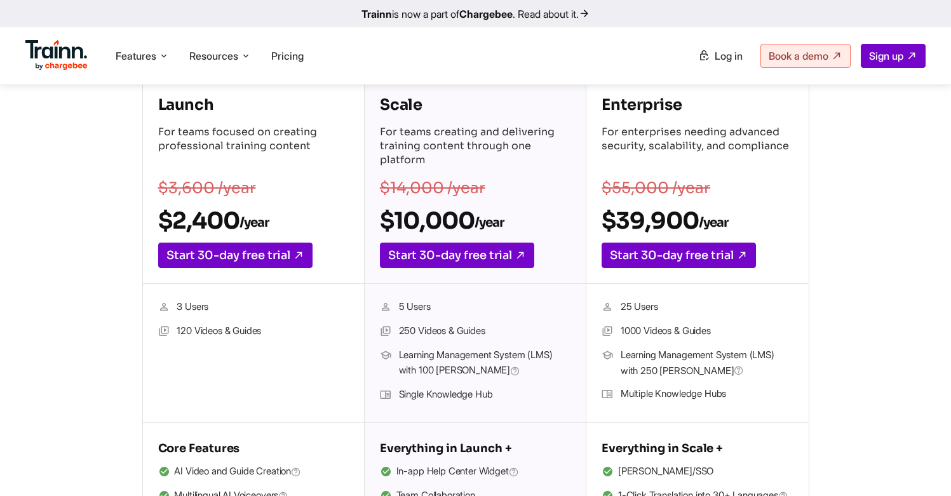
click at [403, 307] on li "5 Users" at bounding box center [475, 307] width 191 height 17
click at [402, 307] on li "5 Users" at bounding box center [475, 307] width 191 height 17
click at [401, 307] on li "5 Users" at bounding box center [475, 307] width 191 height 17
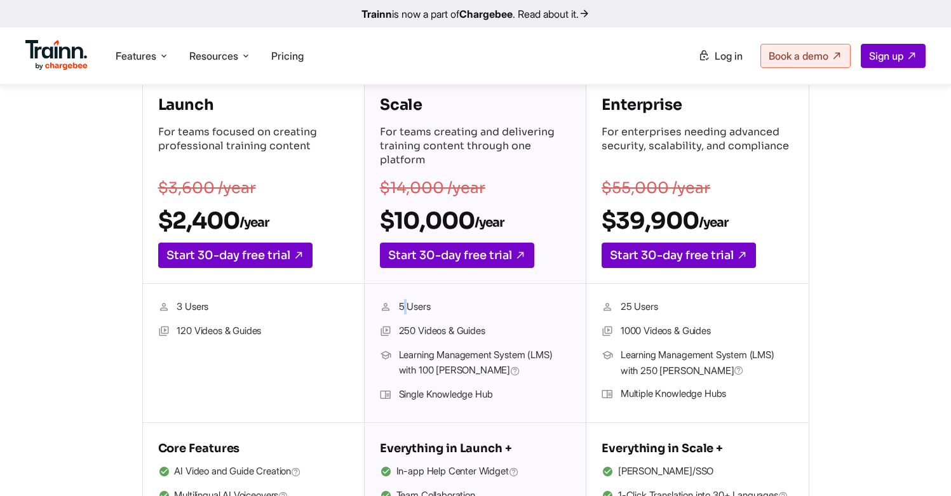
click at [401, 307] on li "5 Users" at bounding box center [475, 307] width 191 height 17
click at [428, 309] on li "5 Users" at bounding box center [475, 307] width 191 height 17
click at [428, 205] on div "Scale For teams creating and delivering training content through one platform $…" at bounding box center [475, 181] width 221 height 205
click at [388, 229] on h2 "$10,000 /year" at bounding box center [475, 220] width 191 height 29
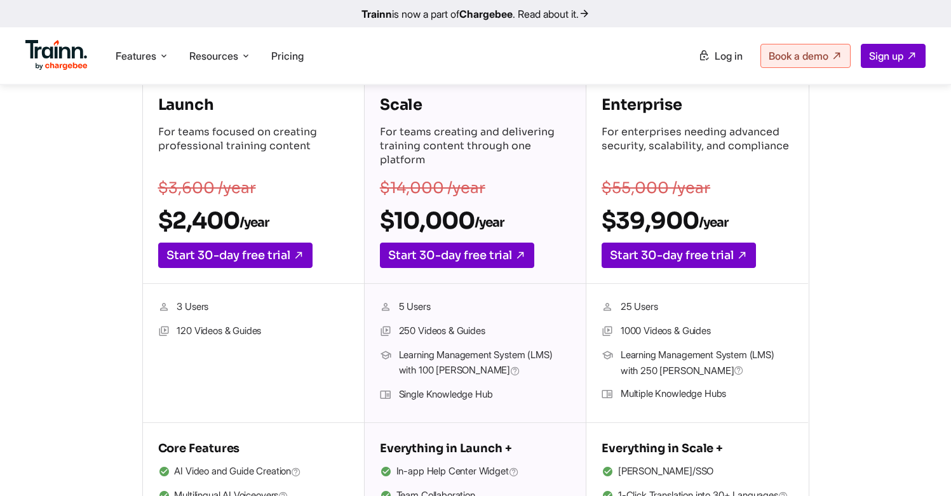
click at [388, 229] on h2 "$10,000 /year" at bounding box center [475, 220] width 191 height 29
click at [384, 223] on h2 "$10,000 /year" at bounding box center [475, 220] width 191 height 29
drag, startPoint x: 384, startPoint y: 223, endPoint x: 524, endPoint y: 223, distance: 139.8
click at [524, 223] on h2 "$10,000 /year" at bounding box center [475, 220] width 191 height 29
click at [504, 212] on h2 "$10,000 /year" at bounding box center [475, 220] width 191 height 29
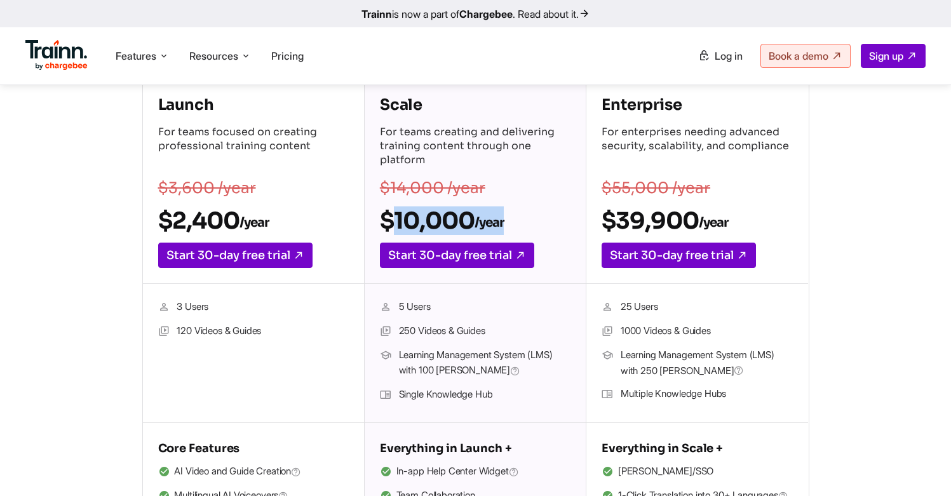
drag, startPoint x: 504, startPoint y: 216, endPoint x: 374, endPoint y: 217, distance: 130.2
click at [374, 217] on div "Scale For teams creating and delivering training content through one platform $…" at bounding box center [475, 181] width 221 height 205
click at [404, 171] on div "Scale For teams creating and delivering training content through one platform $…" at bounding box center [475, 181] width 221 height 205
drag, startPoint x: 242, startPoint y: 226, endPoint x: 429, endPoint y: 221, distance: 186.9
click at [430, 220] on div "Launch For teams focused on creating professional training content $3,600 /year…" at bounding box center [475, 324] width 667 height 490
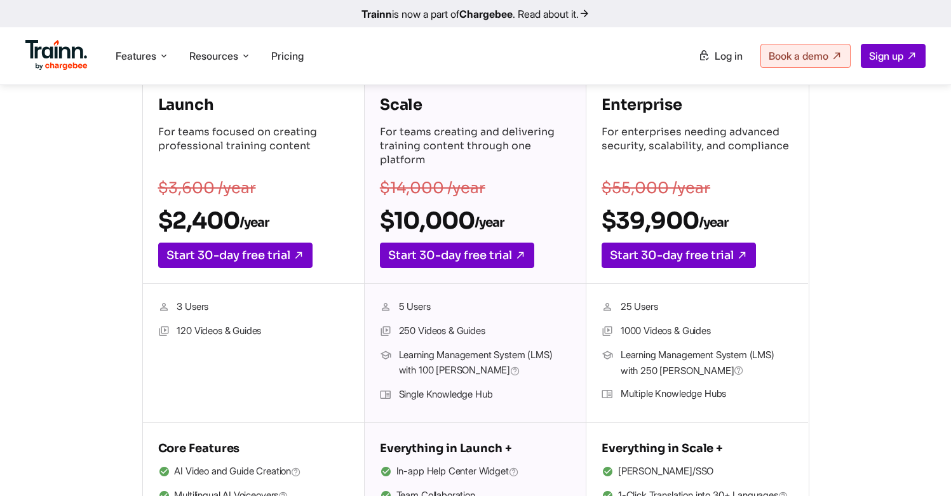
click at [429, 221] on h2 "$10,000 /year" at bounding box center [475, 220] width 191 height 29
click at [609, 47] on ul "Product Videos Guides Knowledge Hub LMS Platform Usecases Customer Education Cu…" at bounding box center [701, 56] width 450 height 24
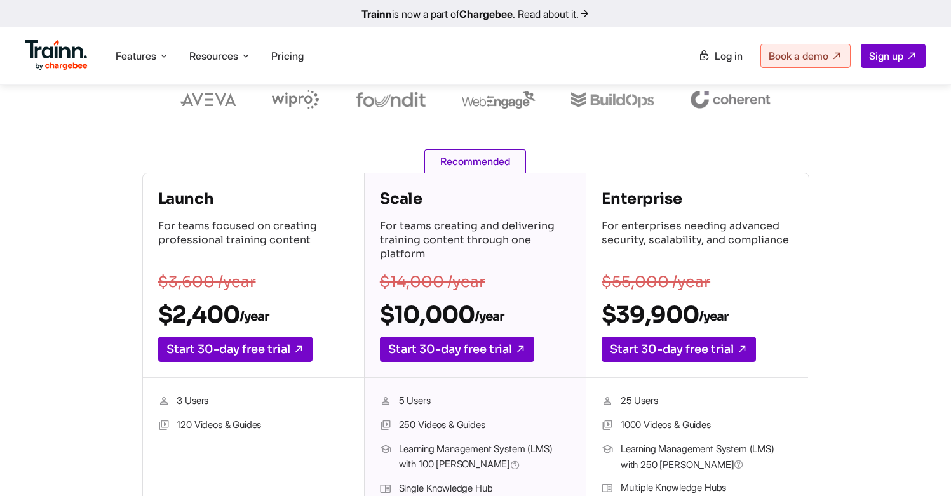
scroll to position [67, 0]
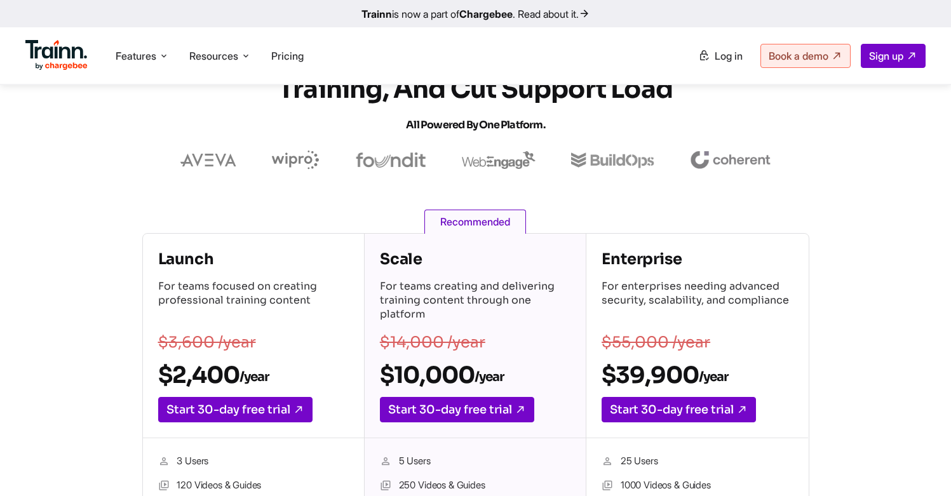
click at [482, 221] on span "Recommended" at bounding box center [475, 222] width 102 height 24
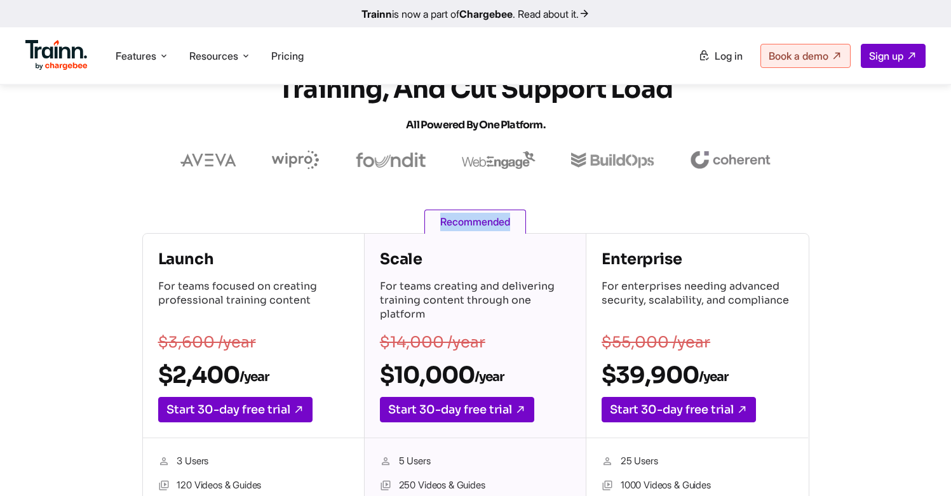
click at [482, 221] on span "Recommended" at bounding box center [475, 222] width 102 height 24
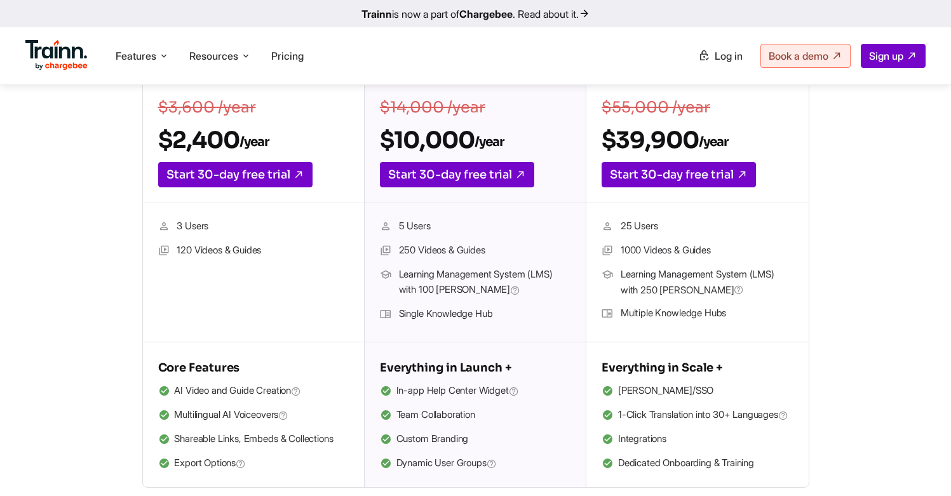
scroll to position [313, 0]
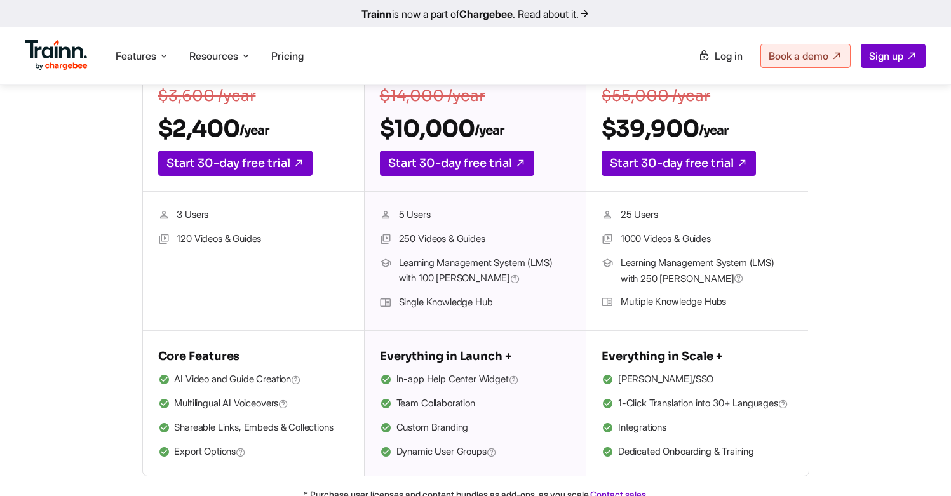
click at [439, 118] on h2 "$10,000 /year" at bounding box center [475, 128] width 191 height 29
click at [439, 119] on h2 "$10,000 /year" at bounding box center [475, 128] width 191 height 29
click at [466, 123] on h2 "$10,000 /year" at bounding box center [475, 128] width 191 height 29
click at [495, 130] on sub "/year" at bounding box center [489, 131] width 29 height 16
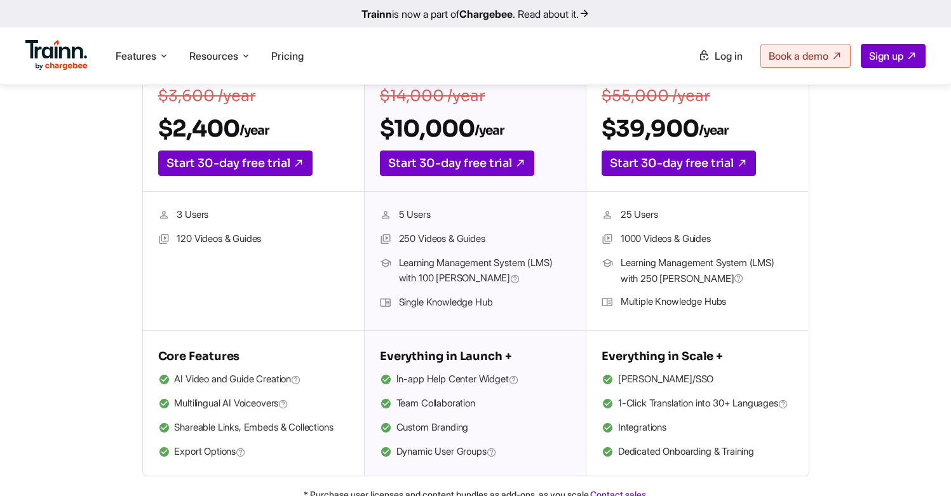
click at [438, 133] on h2 "$10,000 /year" at bounding box center [475, 128] width 191 height 29
click at [496, 134] on sub "/year" at bounding box center [489, 131] width 29 height 16
click at [442, 125] on h2 "$10,000 /year" at bounding box center [475, 128] width 191 height 29
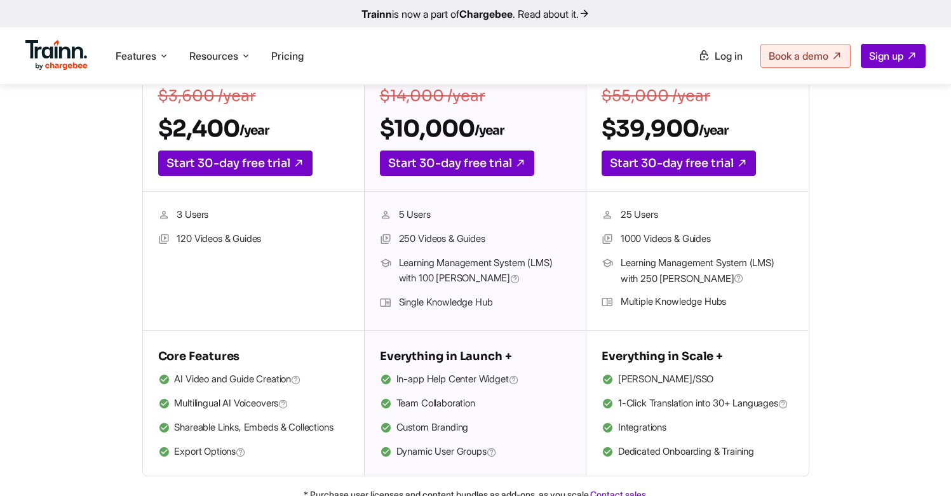
click at [442, 125] on h2 "$10,000 /year" at bounding box center [475, 128] width 191 height 29
click at [485, 133] on sub "/year" at bounding box center [489, 131] width 29 height 16
click at [457, 130] on h2 "$10,000 /year" at bounding box center [475, 128] width 191 height 29
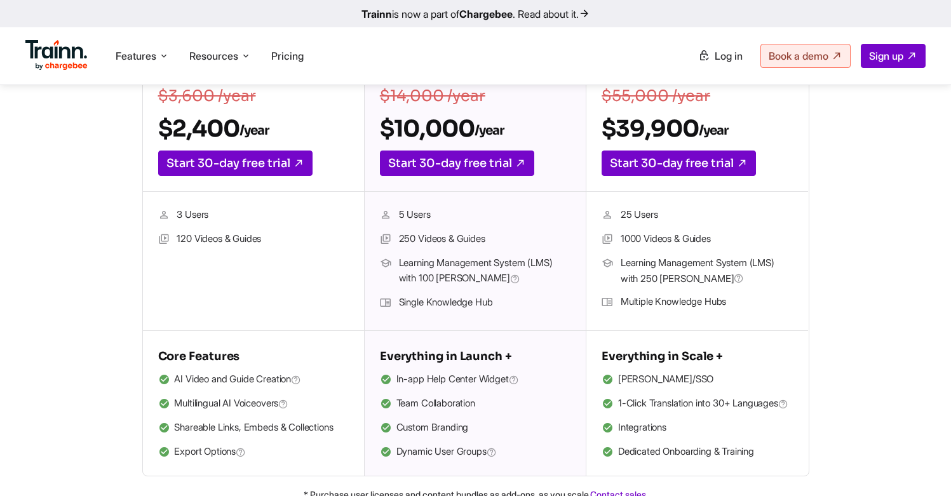
click at [484, 133] on sub "/year" at bounding box center [489, 131] width 29 height 16
click at [457, 126] on h2 "$10,000 /year" at bounding box center [475, 128] width 191 height 29
click at [565, 127] on h2 "$10,000 /year" at bounding box center [475, 128] width 191 height 29
